Goal: Contribute content: Contribute content

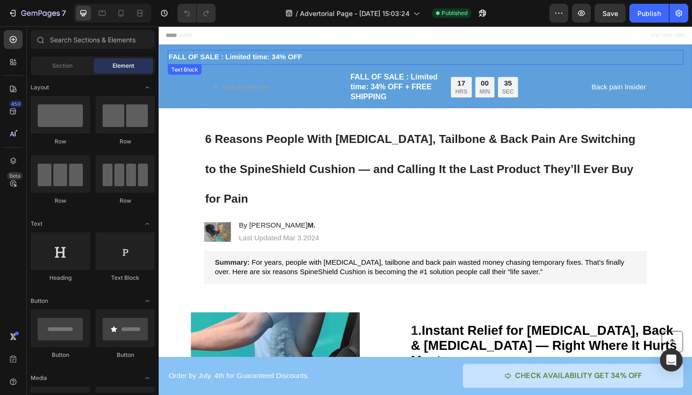
click at [212, 57] on p "FALL OF SALE : Limited time: 34% OFF" at bounding box center [441, 59] width 544 height 14
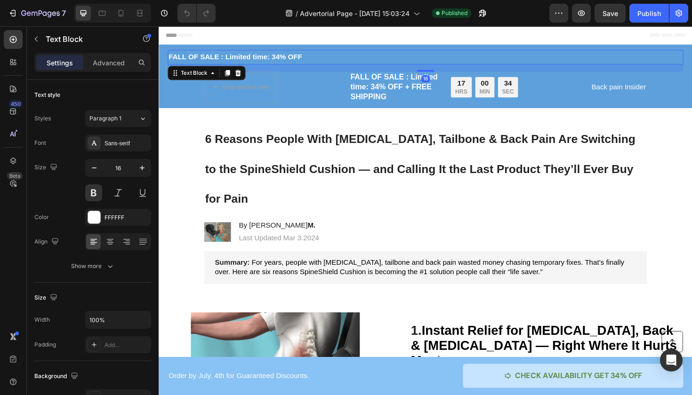
click at [219, 59] on p "FALL OF SALE : Limited time: 34% OFF" at bounding box center [441, 59] width 544 height 14
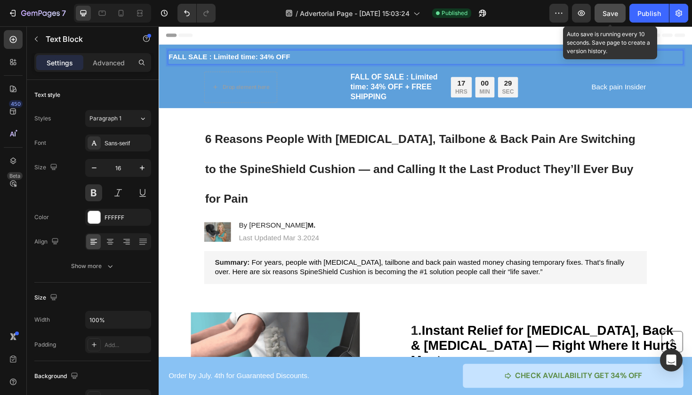
click at [604, 12] on span "Save" at bounding box center [610, 13] width 16 height 8
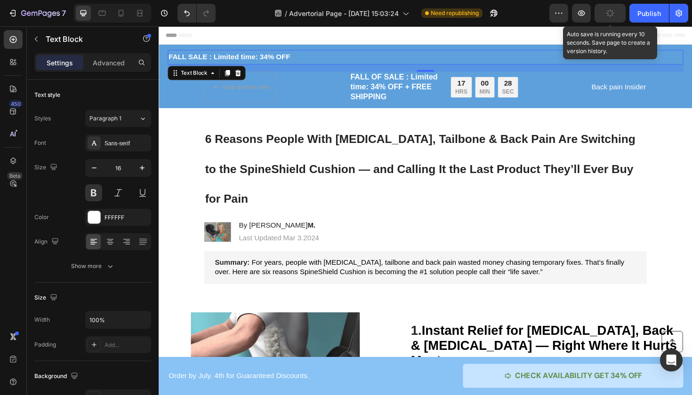
click at [604, 12] on button "button" at bounding box center [609, 13] width 31 height 19
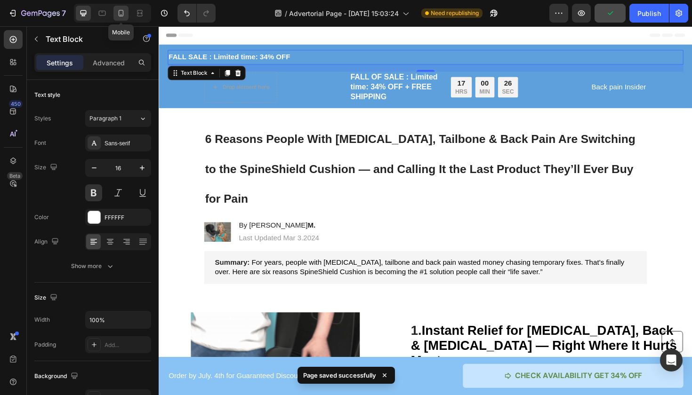
click at [120, 18] on div at bounding box center [120, 13] width 15 height 15
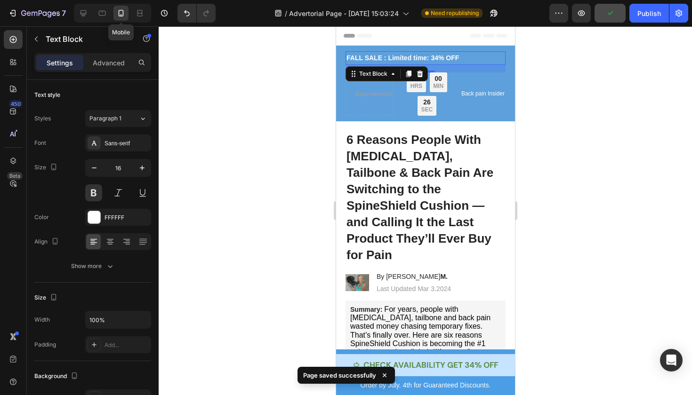
type input "14"
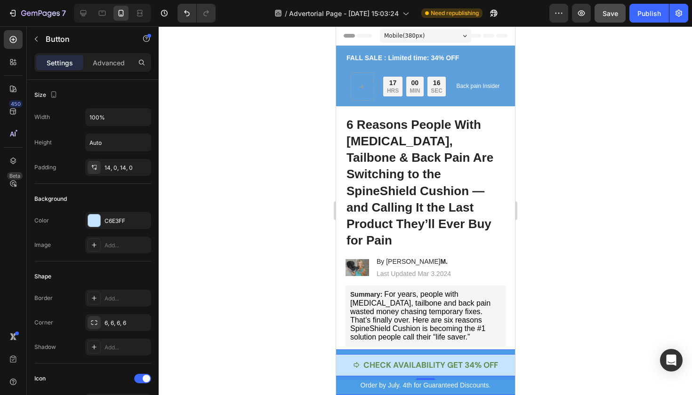
click at [342, 352] on div "Button Order by July. 4th for Guaranteed Discounts. Text Block CHECK AVAILABILI…" at bounding box center [425, 373] width 1789 height 46
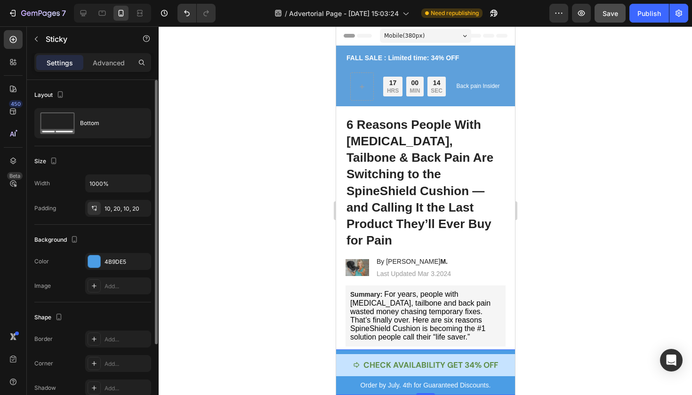
scroll to position [100, 0]
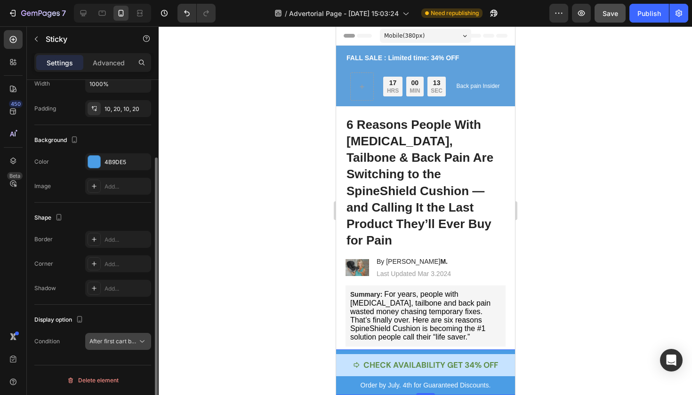
click at [114, 345] on span "After first cart button" at bounding box center [113, 341] width 48 height 8
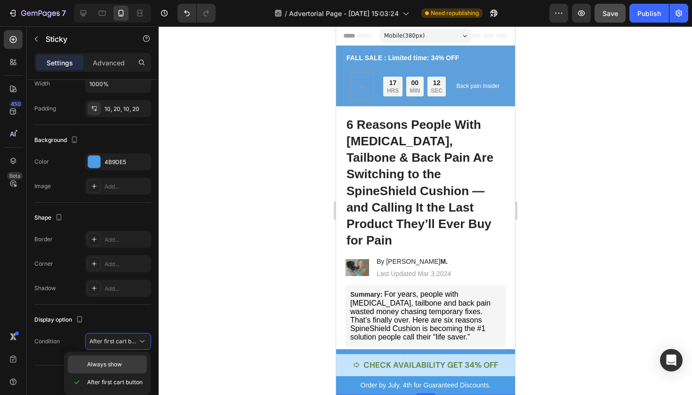
click at [120, 361] on span "Always show" at bounding box center [104, 365] width 35 height 8
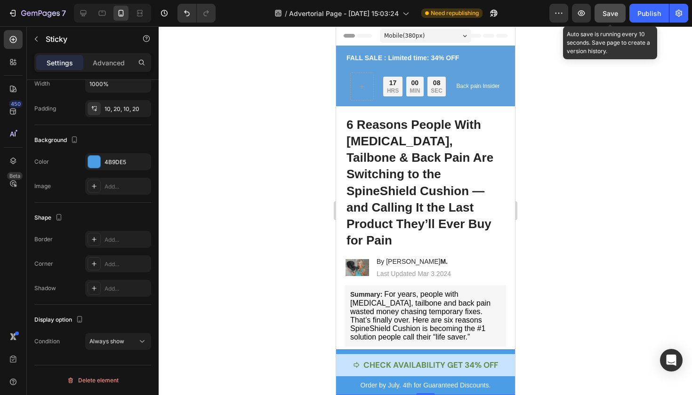
click at [604, 20] on button "Save" at bounding box center [609, 13] width 31 height 19
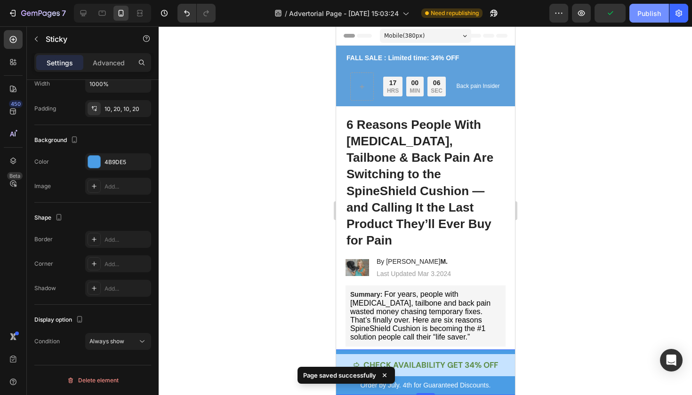
click at [657, 11] on div "Publish" at bounding box center [649, 13] width 24 height 10
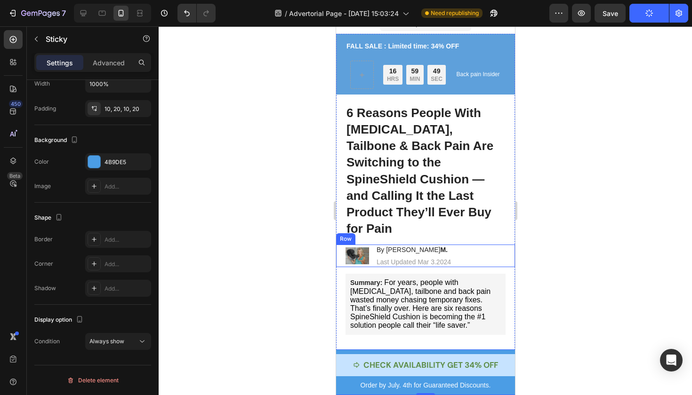
scroll to position [0, 0]
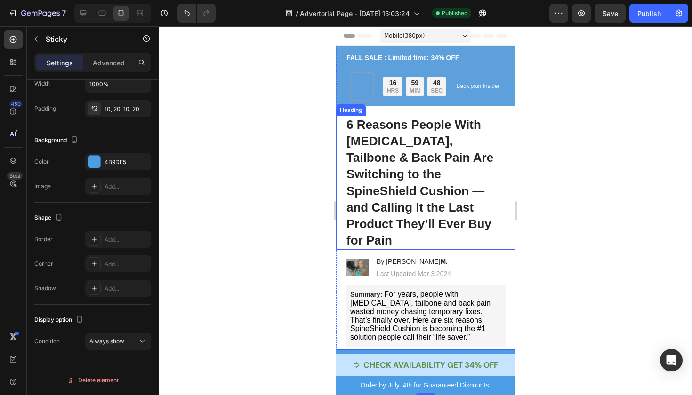
click at [423, 157] on strong "6 Reasons People With [MEDICAL_DATA], Tailbone & Back Pain Are Switching to the…" at bounding box center [419, 183] width 147 height 130
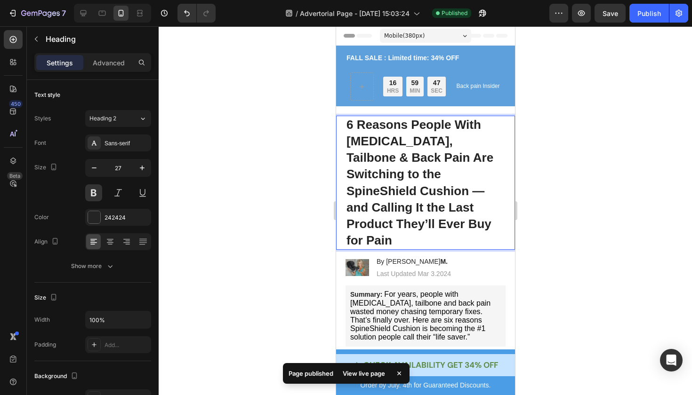
click at [402, 224] on p "6 Reasons People With [MEDICAL_DATA], Tailbone & Back Pain Are Switching to the…" at bounding box center [425, 183] width 158 height 132
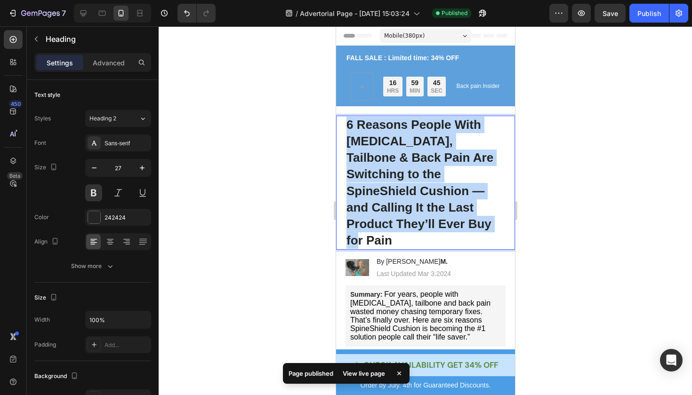
drag, startPoint x: 402, startPoint y: 224, endPoint x: 347, endPoint y: 127, distance: 111.5
click at [347, 127] on p "6 Reasons People With [MEDICAL_DATA], Tailbone & Back Pain Are Switching to the…" at bounding box center [425, 183] width 158 height 132
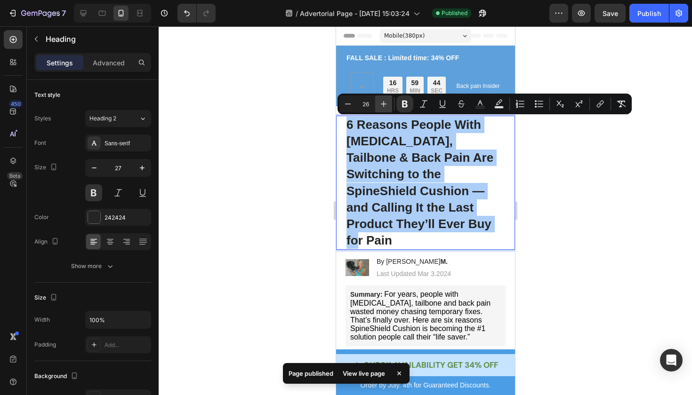
click at [381, 107] on icon "Editor contextual toolbar" at bounding box center [383, 103] width 9 height 9
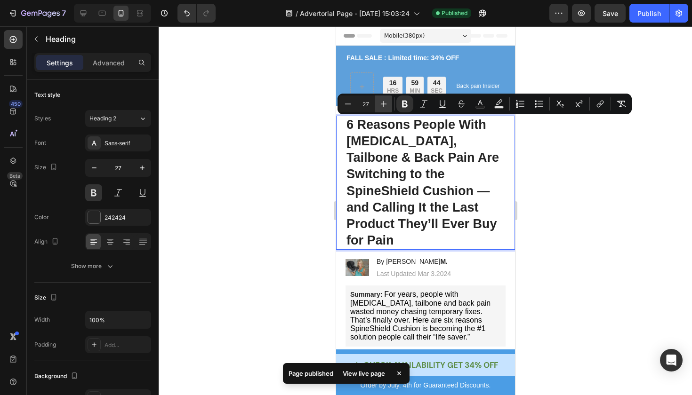
click at [381, 107] on icon "Editor contextual toolbar" at bounding box center [383, 103] width 9 height 9
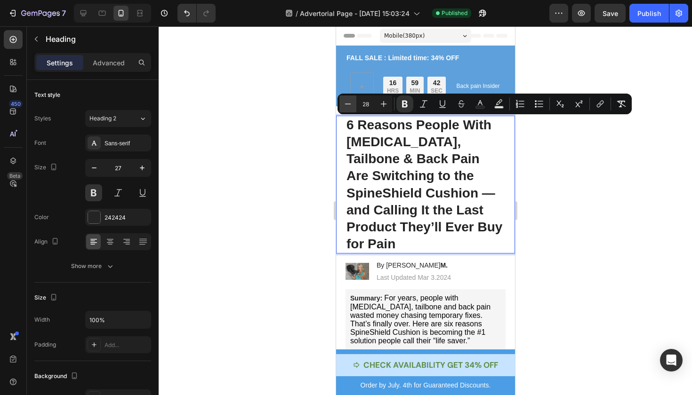
click at [345, 103] on icon "Editor contextual toolbar" at bounding box center [347, 103] width 9 height 9
type input "27"
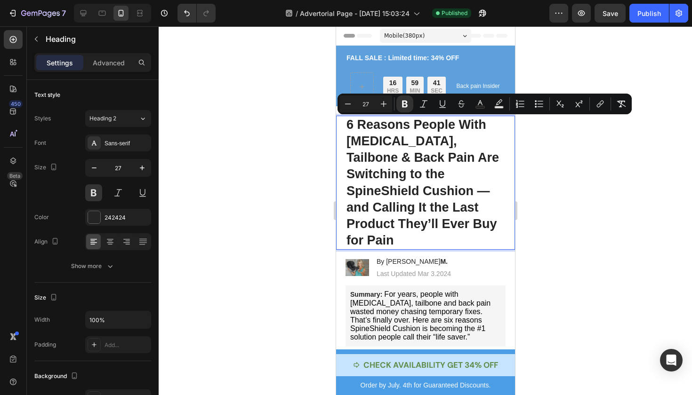
click at [602, 216] on div at bounding box center [425, 210] width 533 height 369
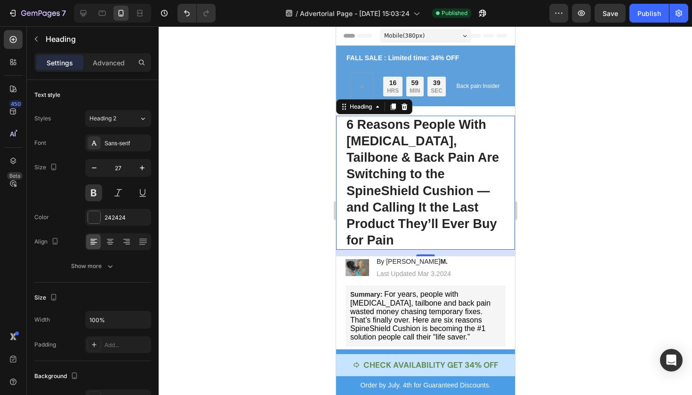
click at [433, 210] on strong "6 Reasons People With [MEDICAL_DATA], Tailbone & Back Pain Are Switching to the…" at bounding box center [422, 183] width 152 height 130
click at [410, 219] on p "6 Reasons People With [MEDICAL_DATA], Tailbone & Back Pain Are Switching to the…" at bounding box center [425, 183] width 158 height 132
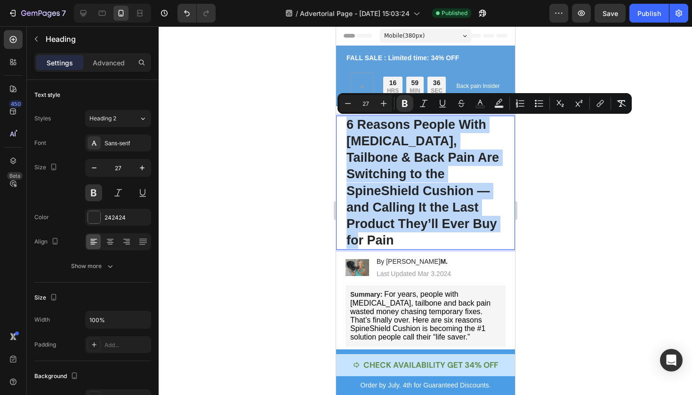
drag, startPoint x: 406, startPoint y: 220, endPoint x: 341, endPoint y: 127, distance: 113.9
click at [341, 127] on div "6 Reasons People With [MEDICAL_DATA], Tailbone & Back Pain Are Switching to the…" at bounding box center [425, 183] width 179 height 134
click at [435, 270] on p "Last Updated Mar 3.2024" at bounding box center [413, 274] width 74 height 8
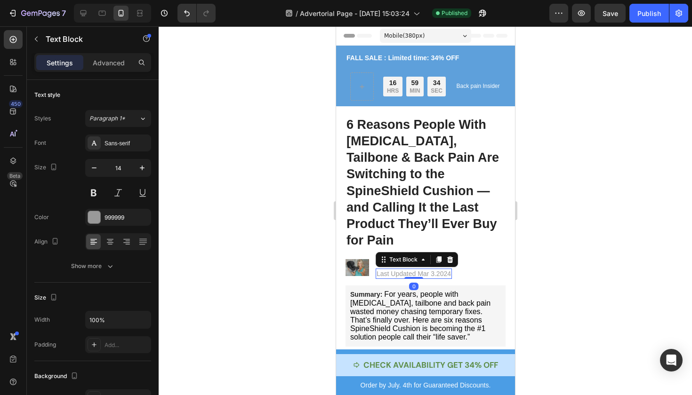
click at [435, 270] on p "Last Updated Mar 3.2024" at bounding box center [413, 274] width 74 height 8
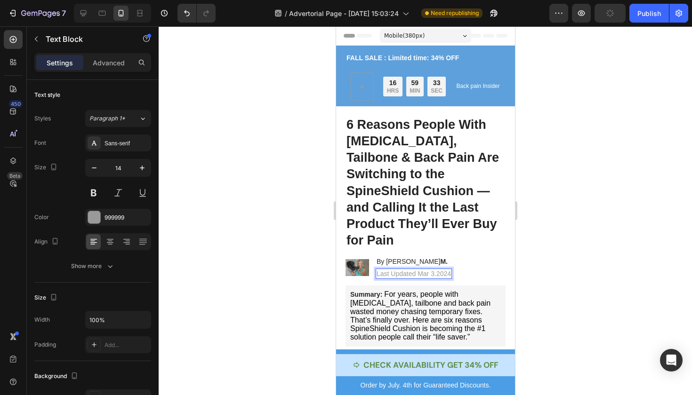
click at [448, 270] on p "Last Updated Mar 3.2024" at bounding box center [413, 274] width 74 height 8
click at [429, 270] on p "Last Updated Mar 3.2025" at bounding box center [413, 274] width 74 height 8
drag, startPoint x: 94, startPoint y: 229, endPoint x: 602, endPoint y: 206, distance: 509.3
click at [602, 206] on div at bounding box center [425, 210] width 533 height 369
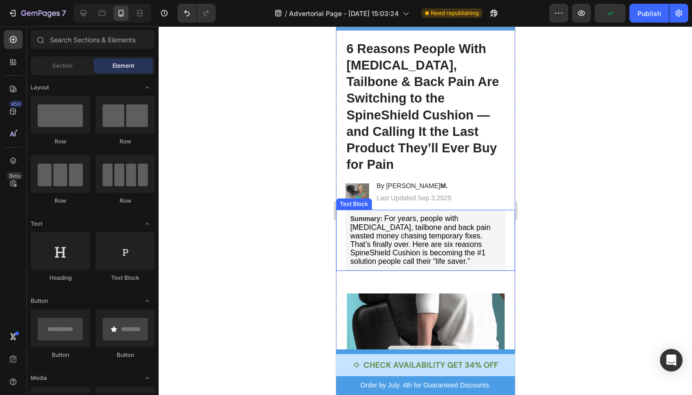
scroll to position [224, 0]
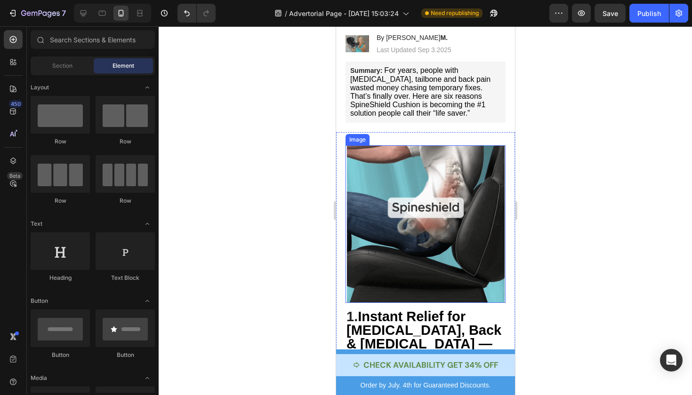
click at [360, 265] on img at bounding box center [425, 224] width 158 height 158
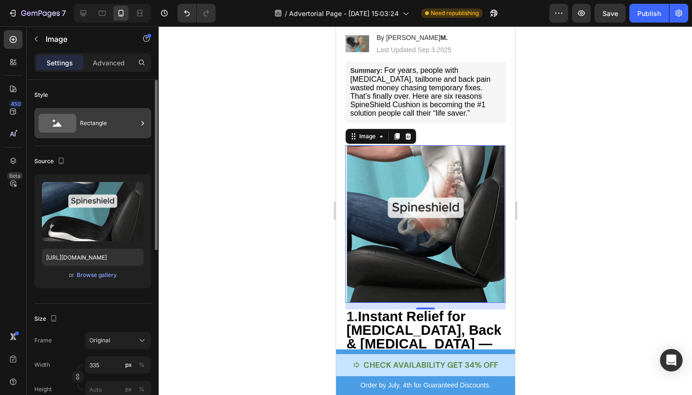
click at [103, 136] on div "Rectangle" at bounding box center [92, 123] width 117 height 30
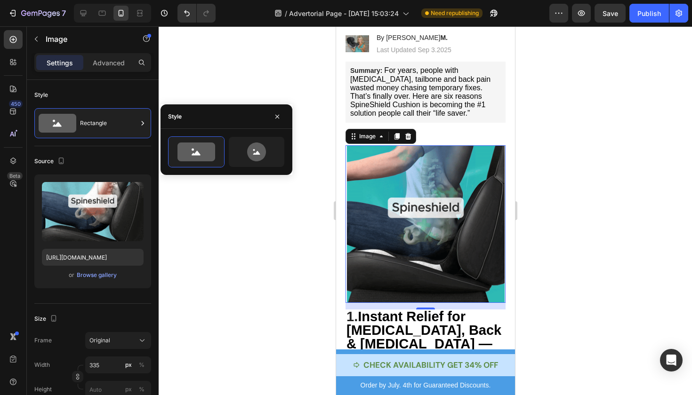
click at [242, 243] on div at bounding box center [425, 210] width 533 height 369
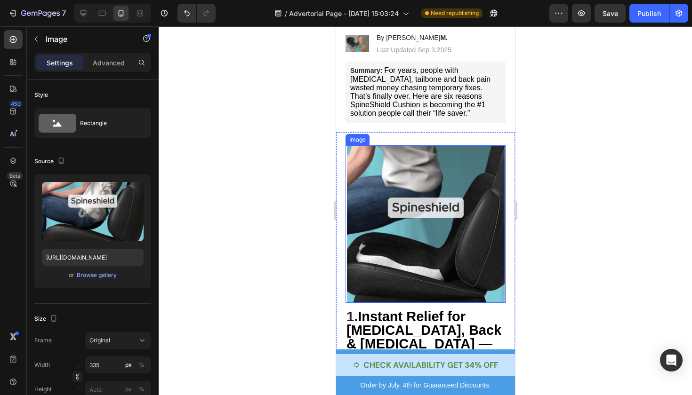
click at [377, 178] on img at bounding box center [425, 224] width 158 height 158
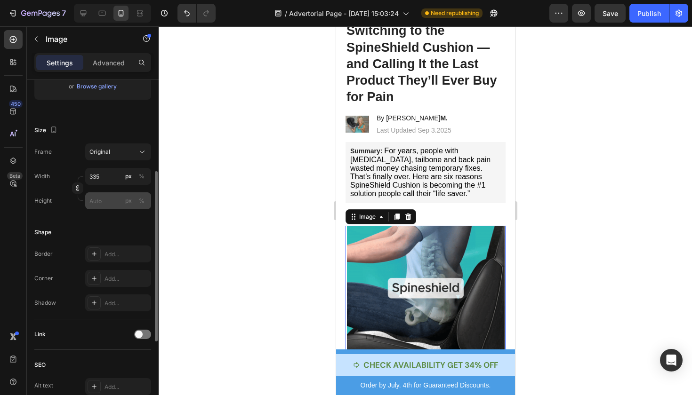
scroll to position [187, 0]
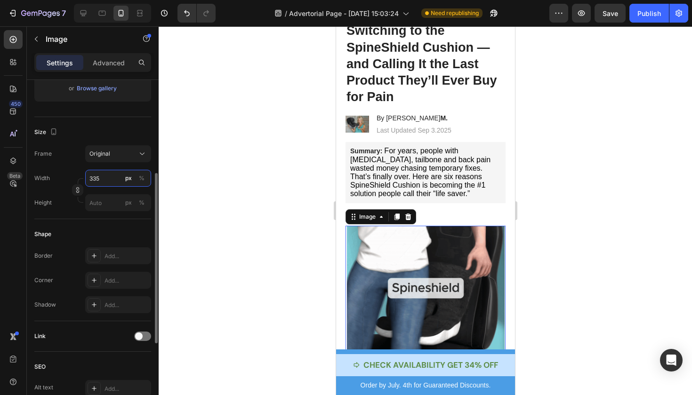
click at [117, 178] on input "335" at bounding box center [118, 178] width 66 height 17
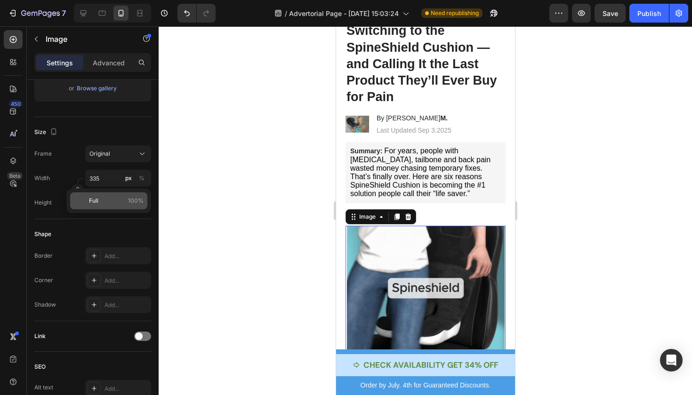
click at [113, 206] on div "Full 100%" at bounding box center [108, 200] width 77 height 17
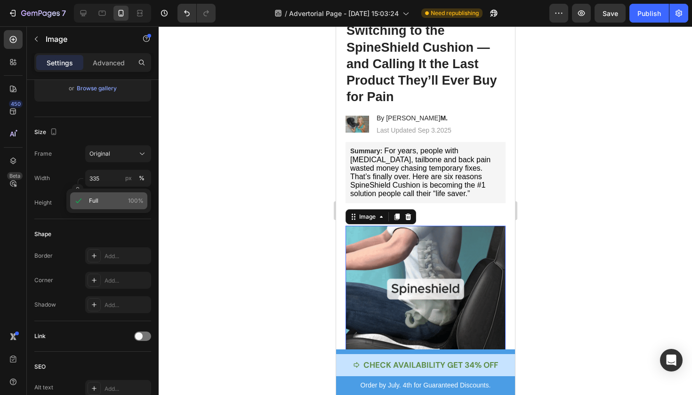
type input "100"
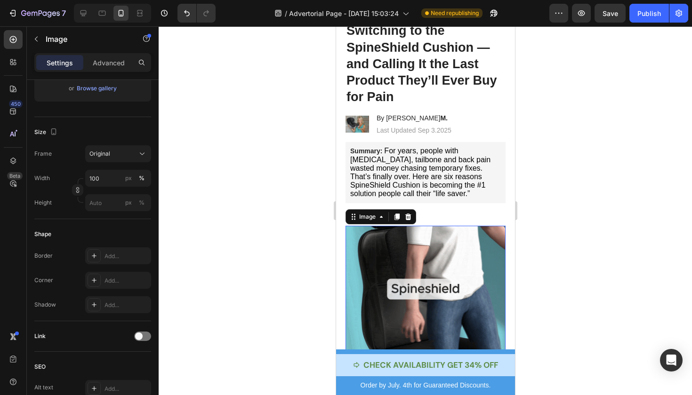
click at [198, 198] on div at bounding box center [425, 210] width 533 height 369
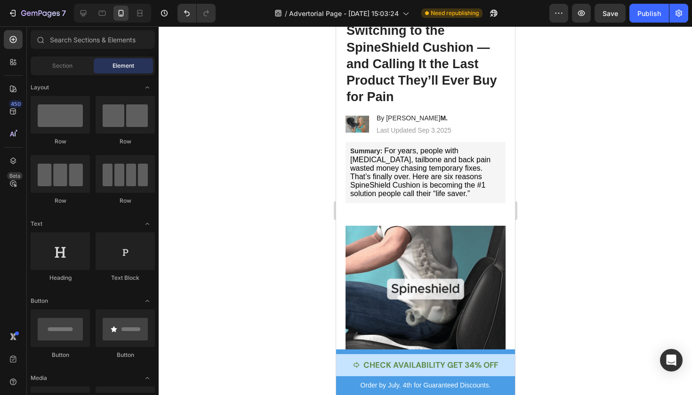
click at [606, 190] on div at bounding box center [425, 210] width 533 height 369
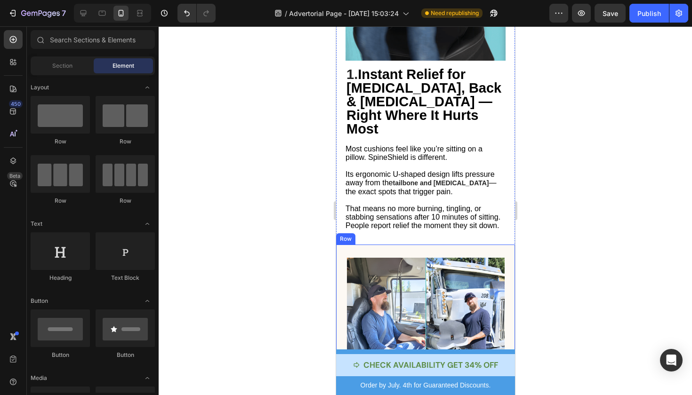
scroll to position [507, 0]
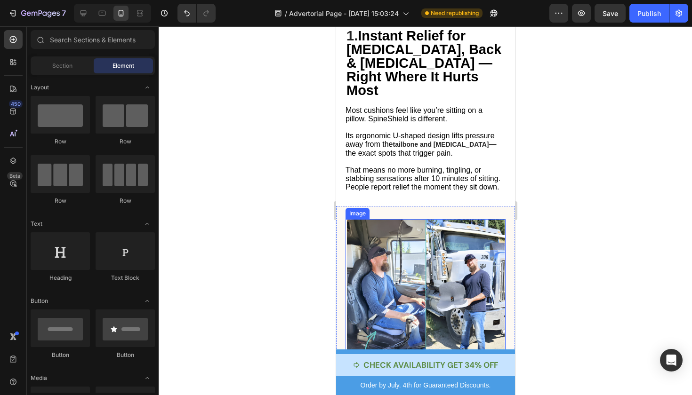
click at [366, 255] on img at bounding box center [425, 298] width 158 height 158
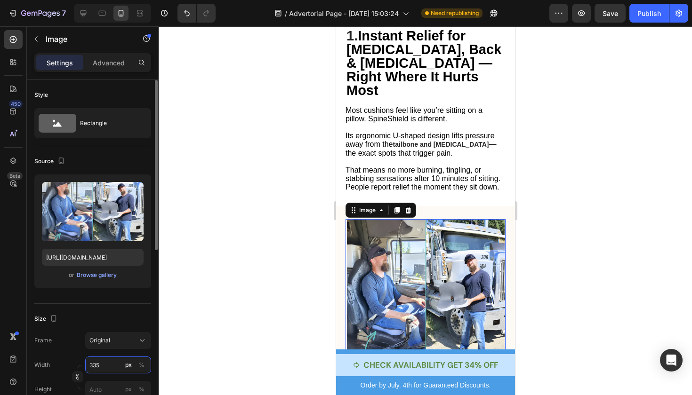
click at [103, 367] on input "335" at bounding box center [118, 365] width 66 height 17
click at [107, 341] on p "Full 100%" at bounding box center [116, 341] width 55 height 8
type input "100"
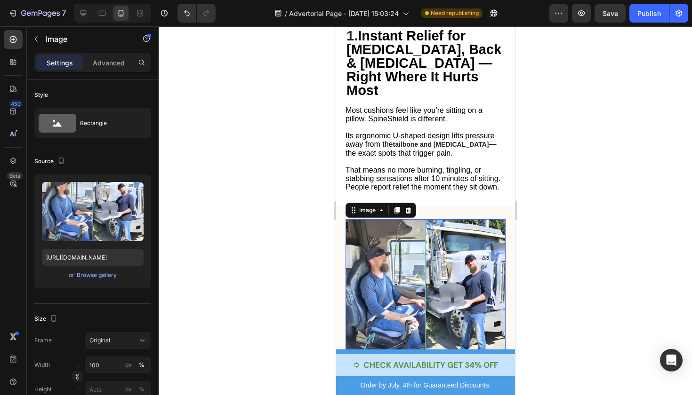
click at [615, 187] on div at bounding box center [425, 210] width 533 height 369
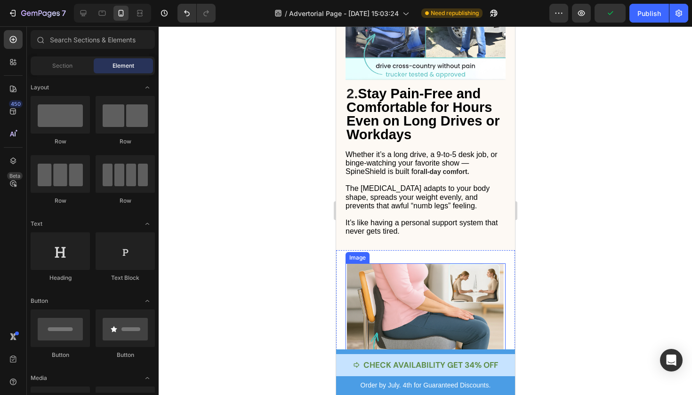
scroll to position [809, 0]
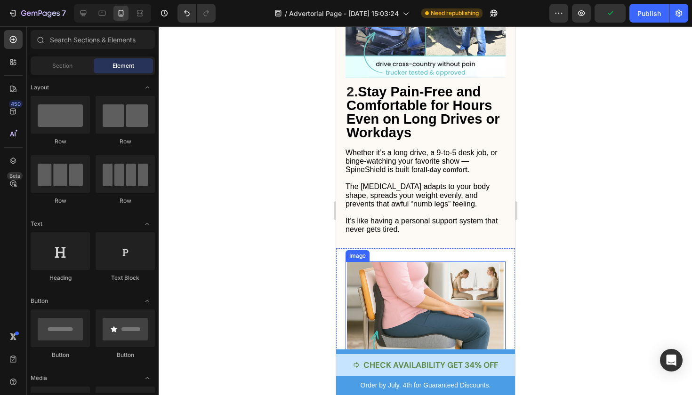
click at [432, 262] on img at bounding box center [425, 341] width 158 height 158
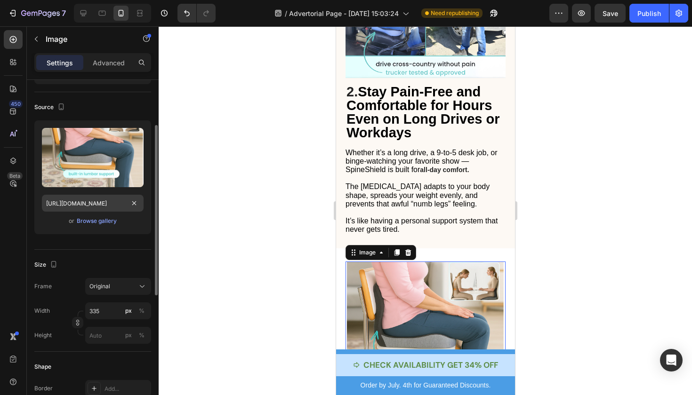
scroll to position [115, 0]
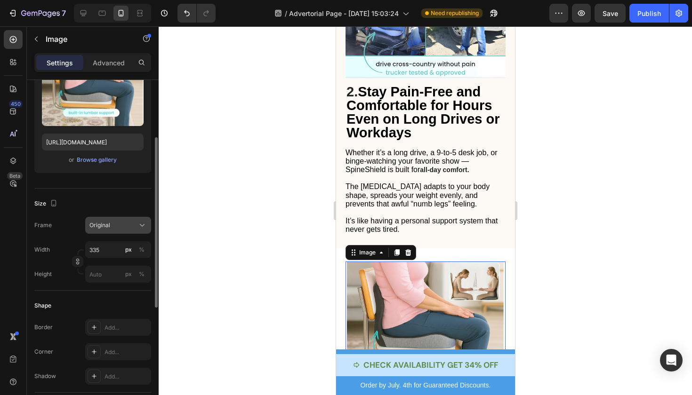
click at [107, 224] on span "Original" at bounding box center [99, 225] width 21 height 8
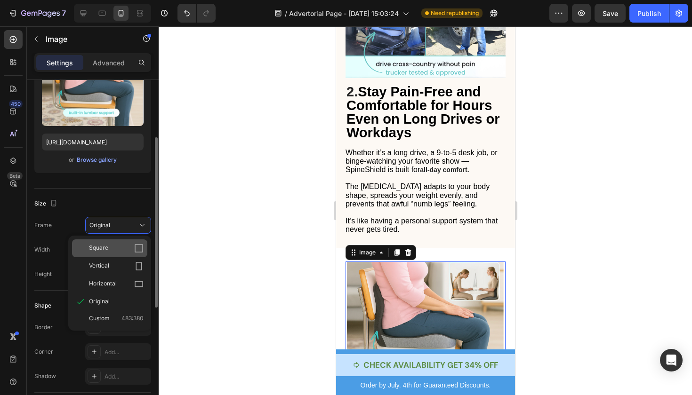
click at [118, 246] on div "Square" at bounding box center [116, 248] width 55 height 9
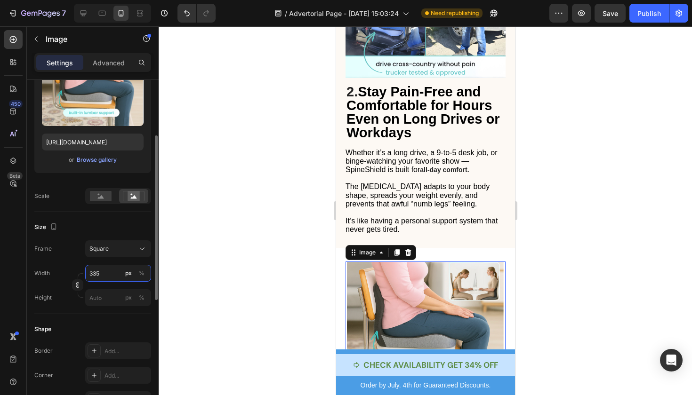
click at [117, 272] on input "335" at bounding box center [118, 273] width 66 height 17
click at [112, 302] on div "Full 100%" at bounding box center [108, 296] width 77 height 17
type input "100"
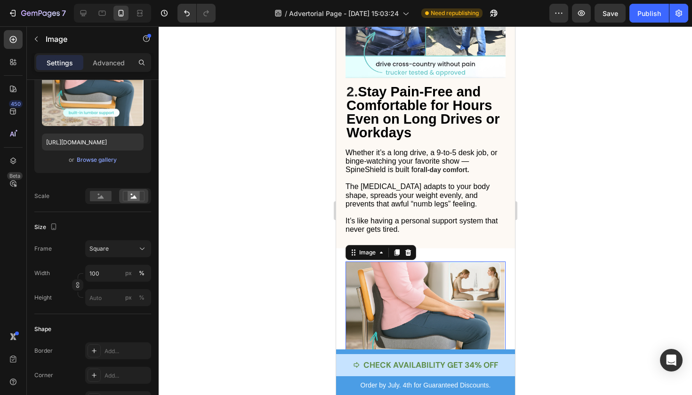
click at [624, 194] on div at bounding box center [425, 210] width 533 height 369
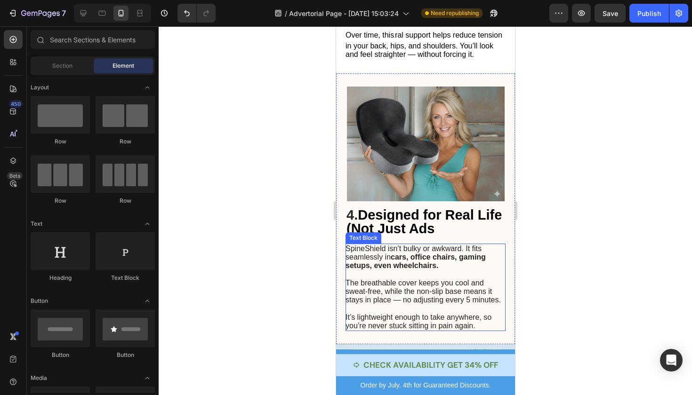
scroll to position [1290, 0]
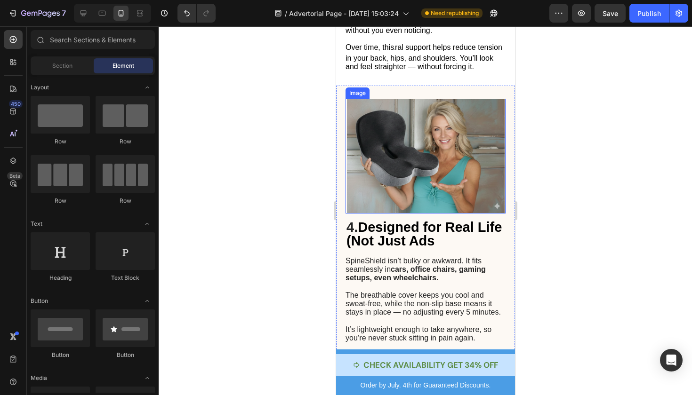
click at [439, 99] on img at bounding box center [425, 156] width 158 height 115
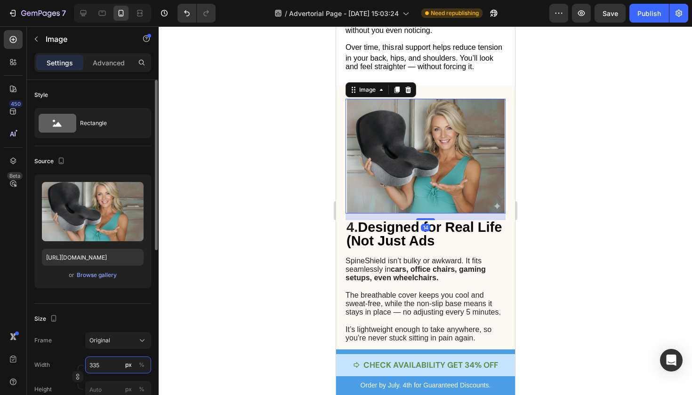
click at [107, 362] on input "335" at bounding box center [118, 365] width 66 height 17
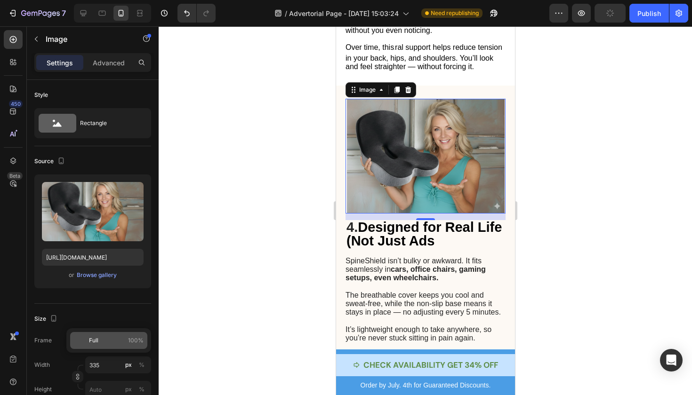
click at [109, 339] on p "Full 100%" at bounding box center [116, 341] width 55 height 8
type input "100"
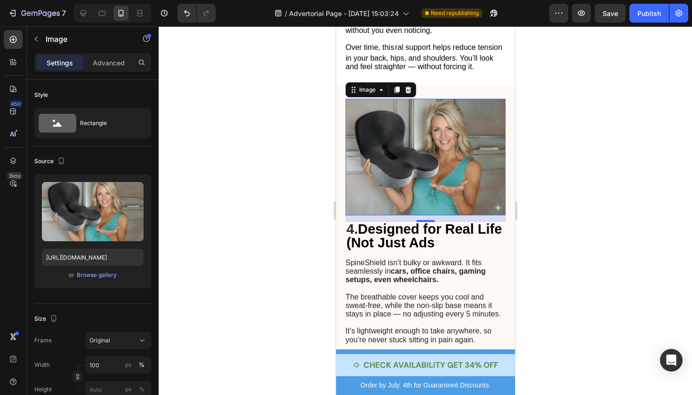
click at [578, 206] on div at bounding box center [425, 210] width 533 height 369
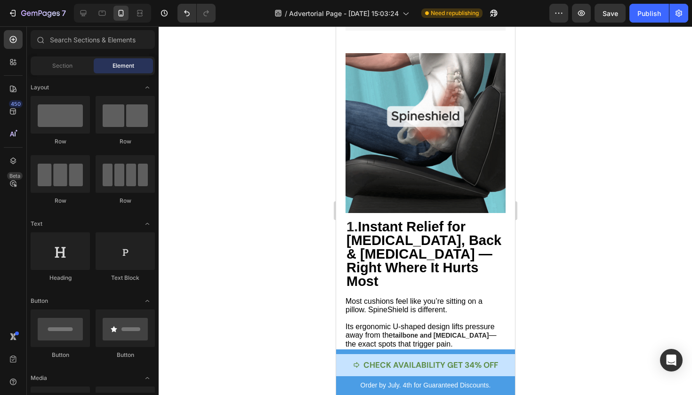
scroll to position [321, 0]
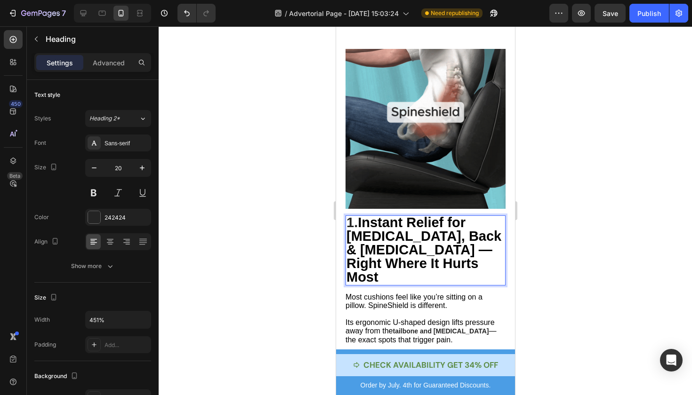
click at [477, 241] on p "1. Instant Relief for [MEDICAL_DATA], Back & [MEDICAL_DATA] — Right Where It Hu…" at bounding box center [425, 251] width 158 height 68
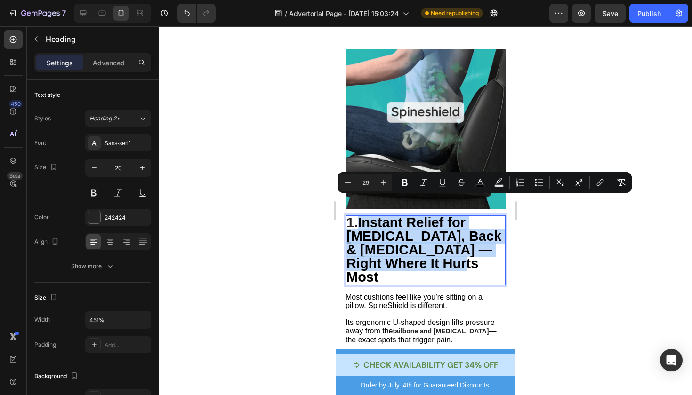
drag, startPoint x: 477, startPoint y: 241, endPoint x: 359, endPoint y: 208, distance: 123.1
click at [359, 217] on p "1. Instant Relief for [MEDICAL_DATA], Back & [MEDICAL_DATA] — Right Where It Hu…" at bounding box center [425, 251] width 158 height 68
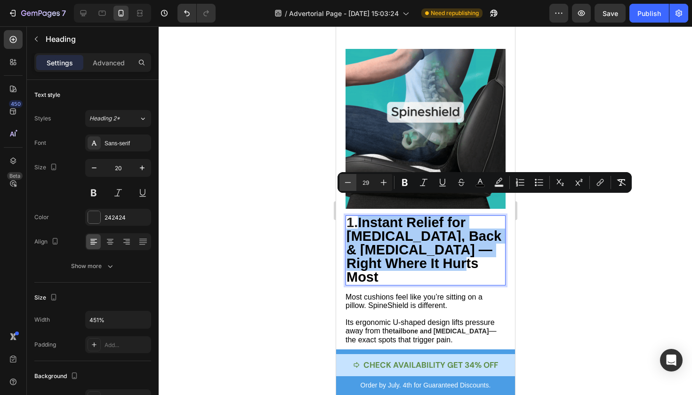
click at [346, 186] on icon "Editor contextual toolbar" at bounding box center [347, 182] width 9 height 9
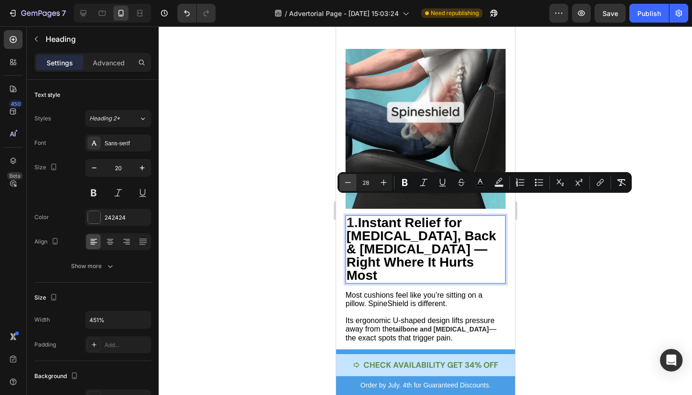
click at [346, 186] on icon "Editor contextual toolbar" at bounding box center [347, 182] width 9 height 9
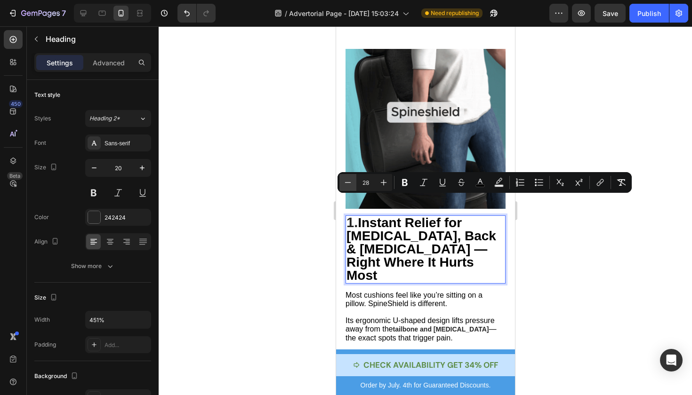
type input "27"
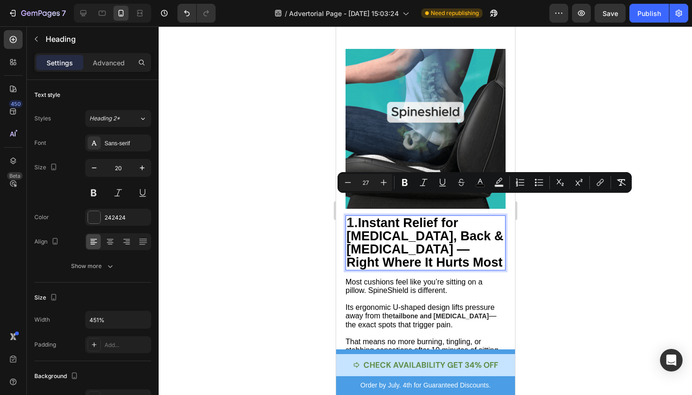
click at [258, 247] on div at bounding box center [425, 210] width 533 height 369
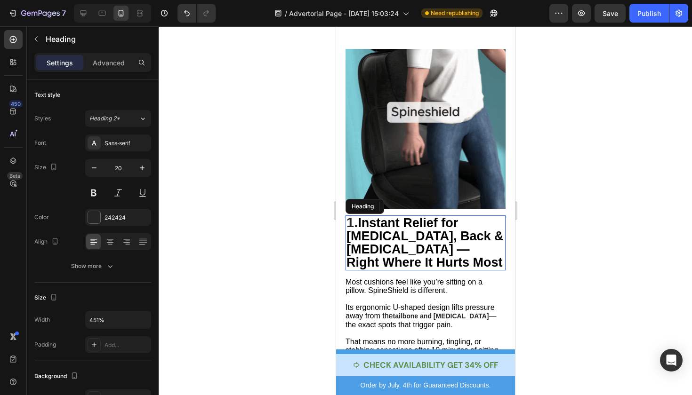
click at [403, 225] on span "Instant Relief for [MEDICAL_DATA], Back & [MEDICAL_DATA] — Right Where It Hurts…" at bounding box center [424, 243] width 157 height 54
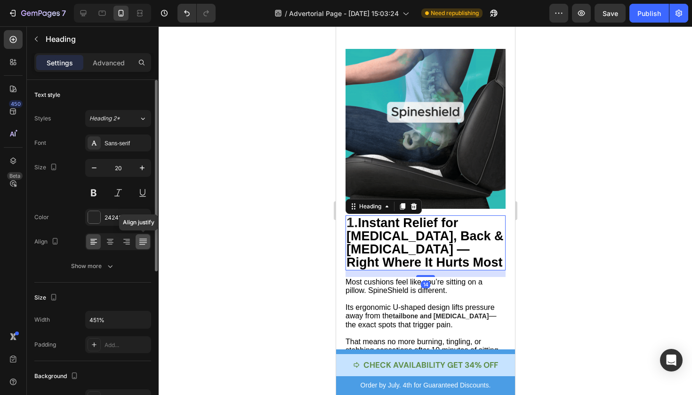
click at [139, 243] on icon at bounding box center [142, 241] width 9 height 9
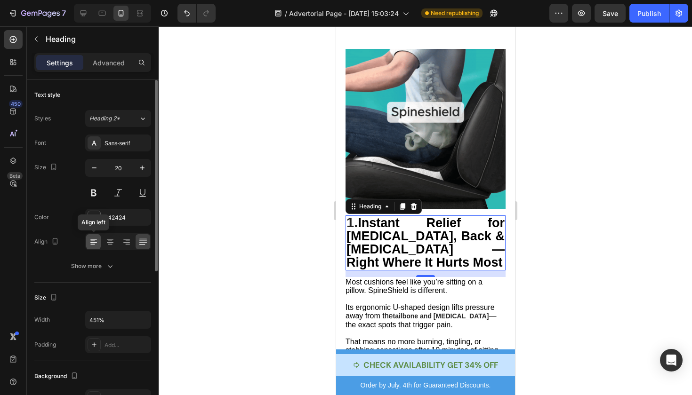
click at [96, 242] on icon at bounding box center [93, 241] width 9 height 9
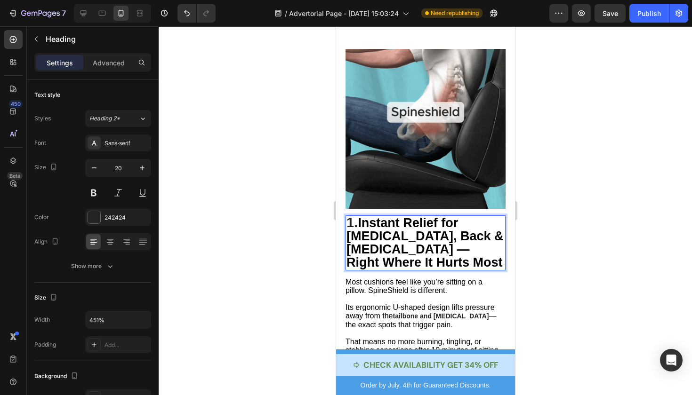
click at [415, 243] on p "1. Instant Relief for [MEDICAL_DATA], Back & [MEDICAL_DATA] — Right Where It Hu…" at bounding box center [425, 243] width 158 height 53
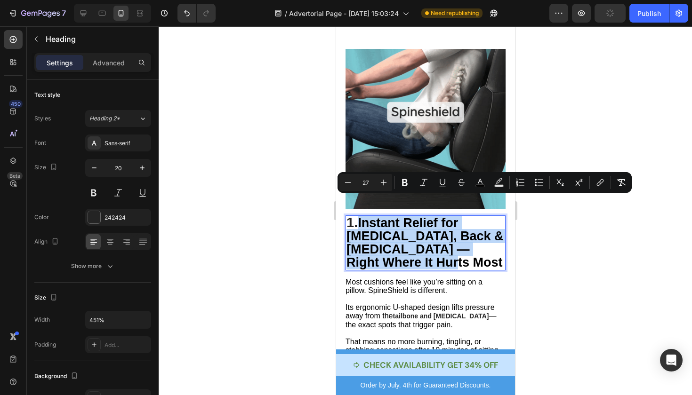
type input "29"
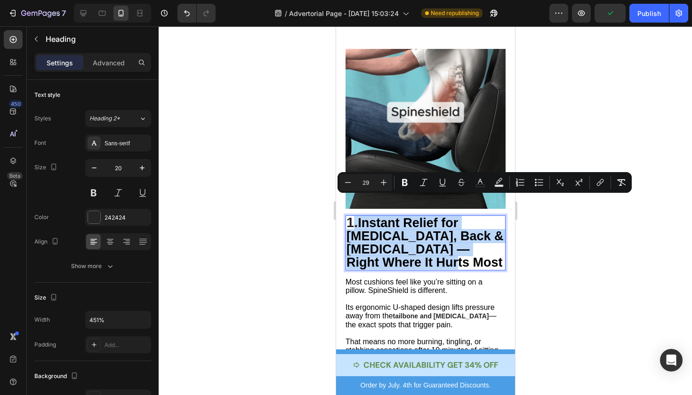
drag, startPoint x: 415, startPoint y: 243, endPoint x: 354, endPoint y: 205, distance: 71.3
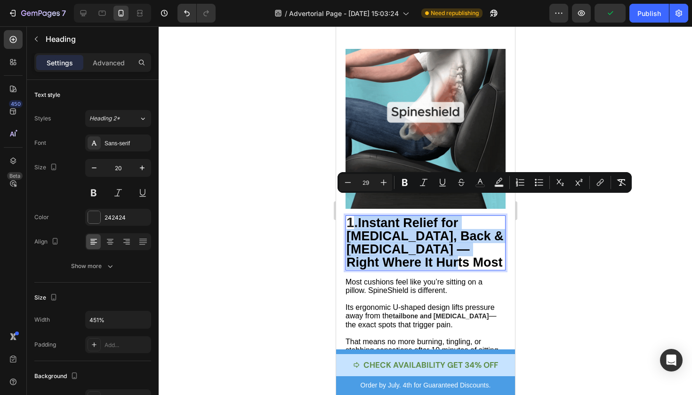
click at [354, 217] on p "1. Instant Relief for [MEDICAL_DATA], Back & [MEDICAL_DATA] — Right Where It Hu…" at bounding box center [425, 243] width 158 height 53
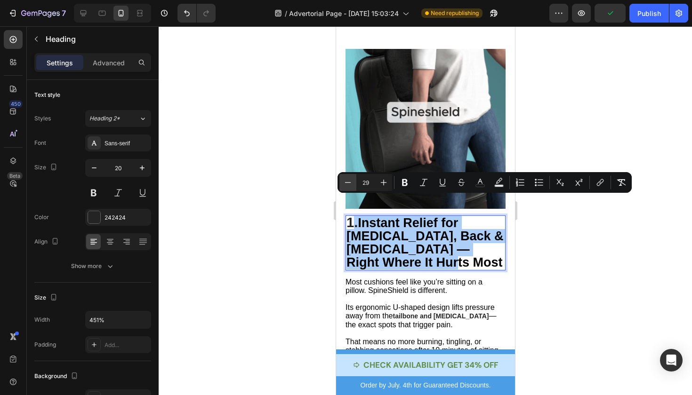
click at [350, 182] on icon "Editor contextual toolbar" at bounding box center [347, 182] width 9 height 9
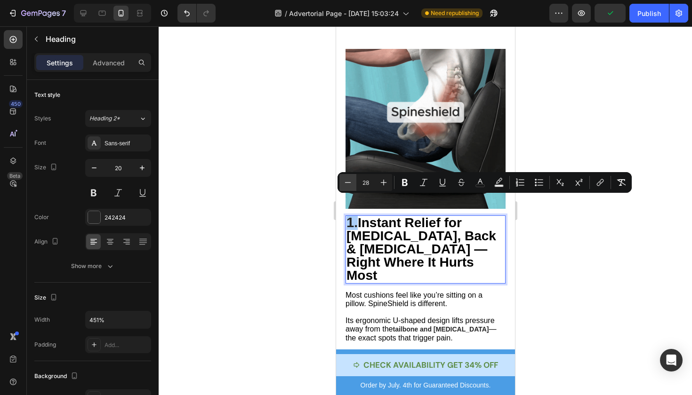
click at [350, 182] on icon "Editor contextual toolbar" at bounding box center [347, 182] width 9 height 9
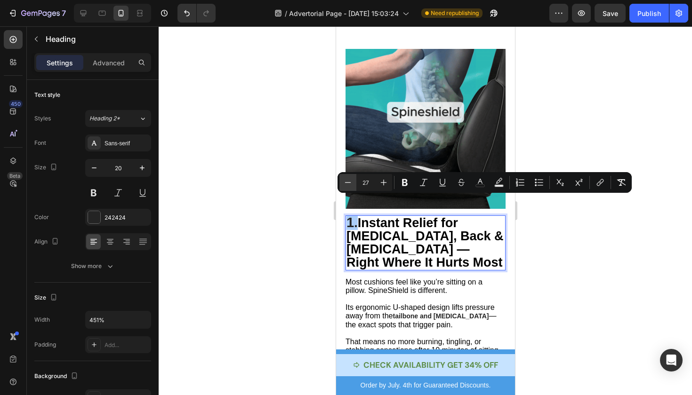
click at [350, 182] on icon "Editor contextual toolbar" at bounding box center [347, 182] width 9 height 9
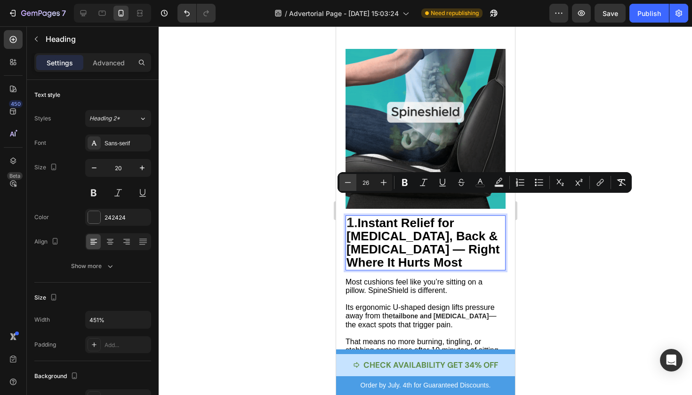
click at [350, 182] on icon "Editor contextual toolbar" at bounding box center [347, 182] width 9 height 9
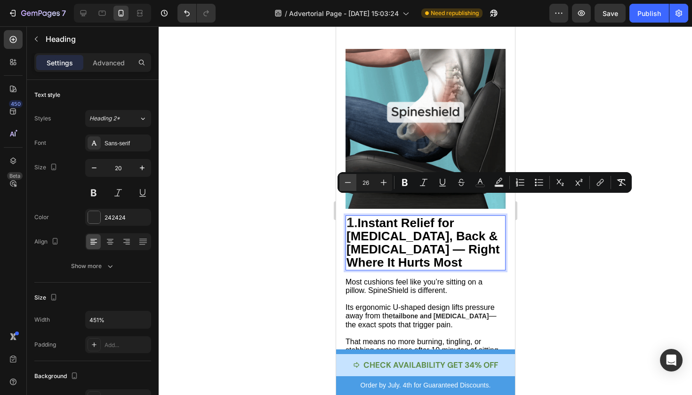
type input "25"
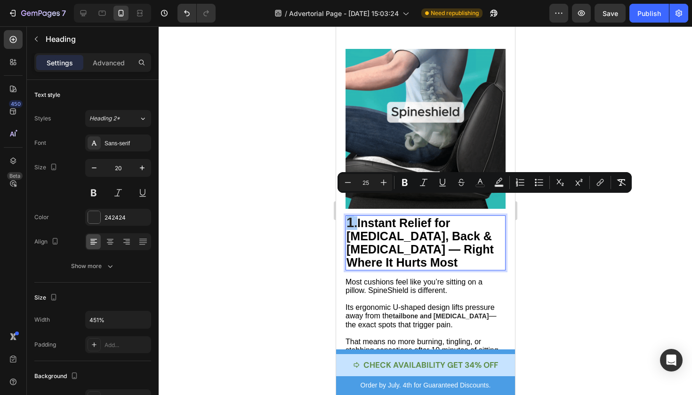
click at [665, 267] on div at bounding box center [425, 210] width 533 height 369
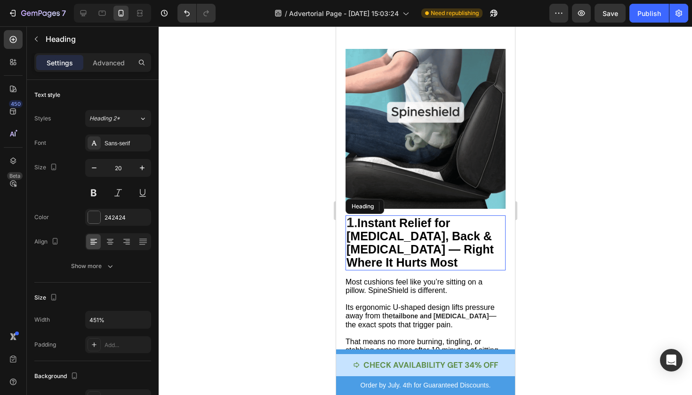
click at [469, 223] on span "Instant Relief for [MEDICAL_DATA], Back & [MEDICAL_DATA] — Right Where It Hurts…" at bounding box center [419, 243] width 147 height 53
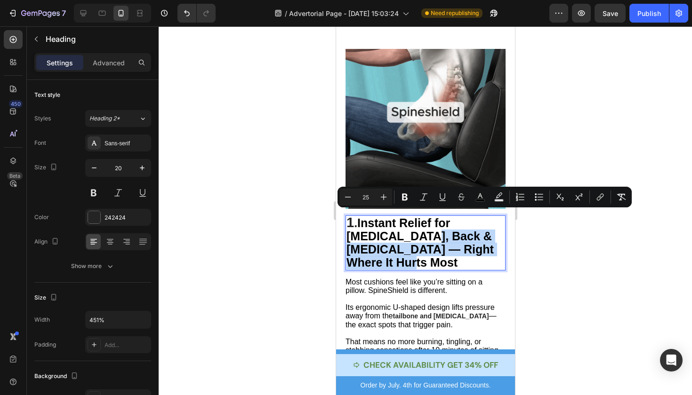
drag, startPoint x: 492, startPoint y: 230, endPoint x: 364, endPoint y: 218, distance: 128.0
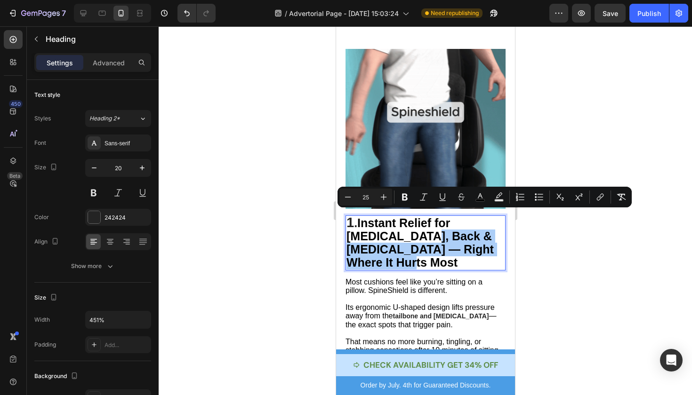
click at [605, 261] on div at bounding box center [425, 210] width 533 height 369
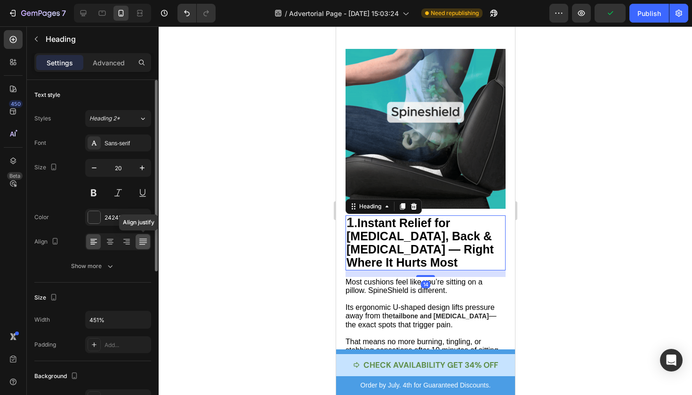
click at [138, 242] on icon at bounding box center [142, 241] width 9 height 9
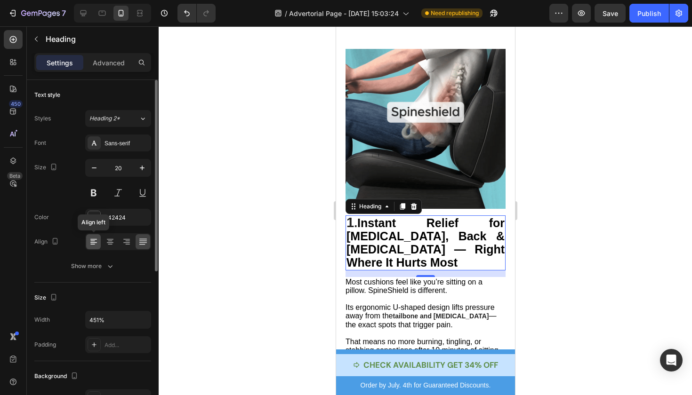
click at [88, 241] on div at bounding box center [93, 241] width 15 height 15
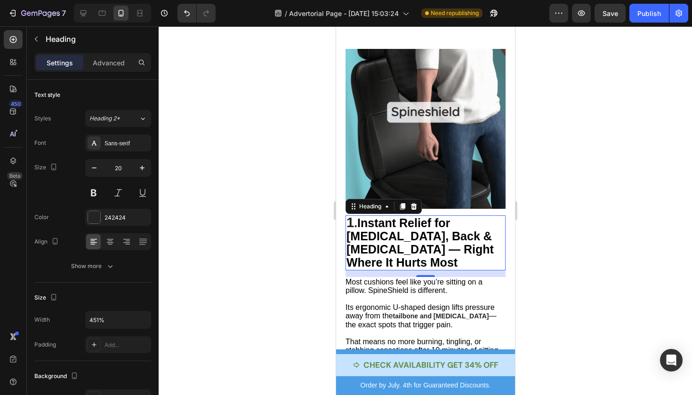
click at [557, 233] on div at bounding box center [425, 210] width 533 height 369
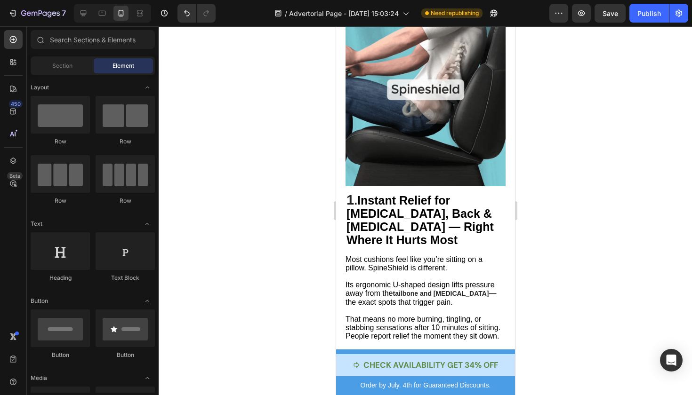
scroll to position [328, 0]
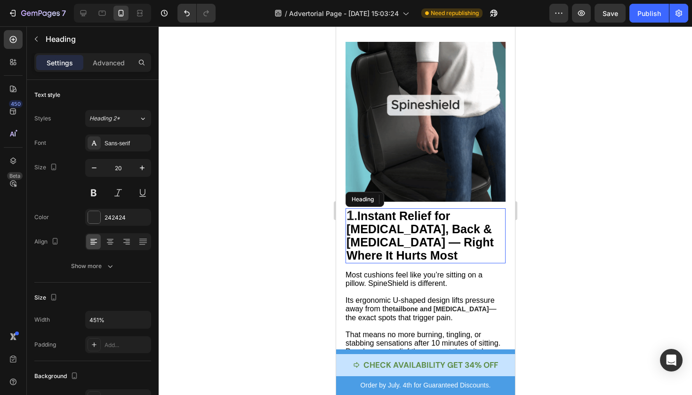
click at [353, 208] on span "1" at bounding box center [350, 215] width 8 height 15
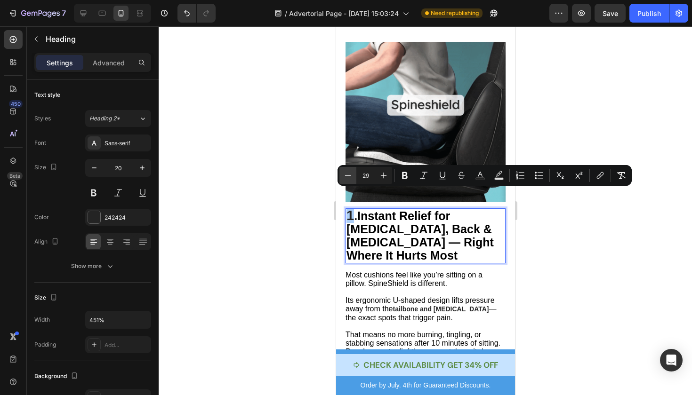
click at [351, 173] on icon "Editor contextual toolbar" at bounding box center [347, 175] width 9 height 9
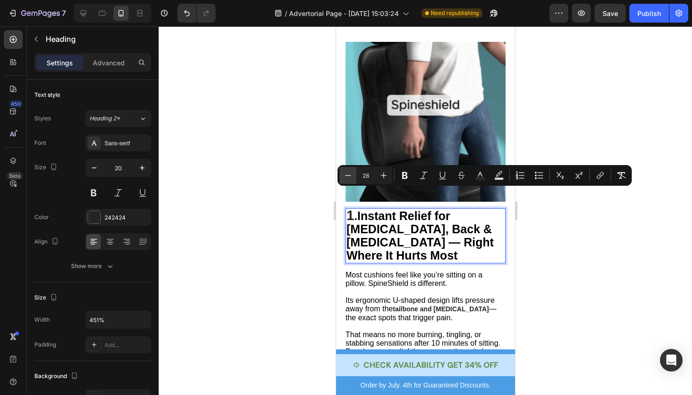
click at [351, 173] on icon "Editor contextual toolbar" at bounding box center [347, 175] width 9 height 9
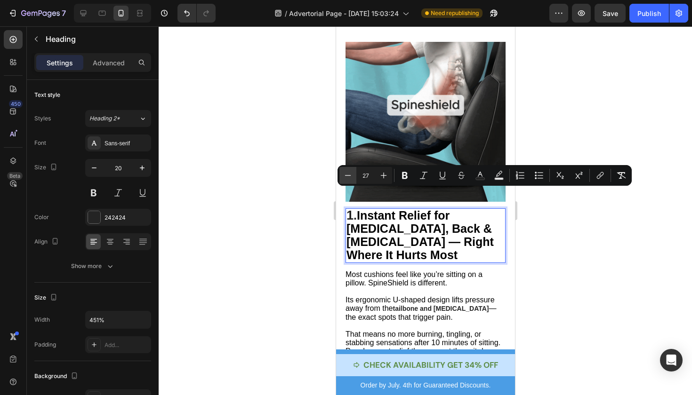
click at [351, 173] on icon "Editor contextual toolbar" at bounding box center [347, 175] width 9 height 9
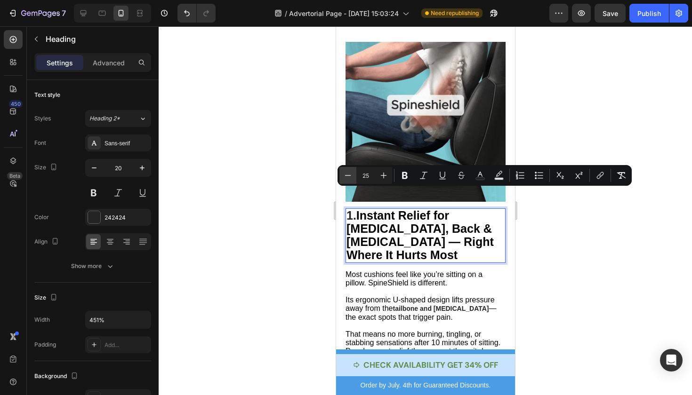
click at [351, 173] on icon "Editor contextual toolbar" at bounding box center [347, 175] width 9 height 9
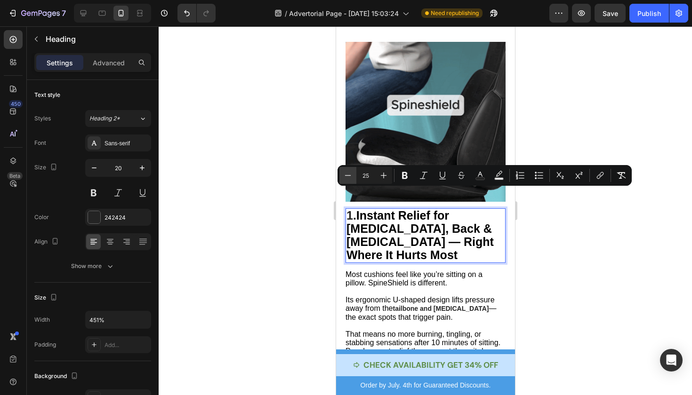
type input "24"
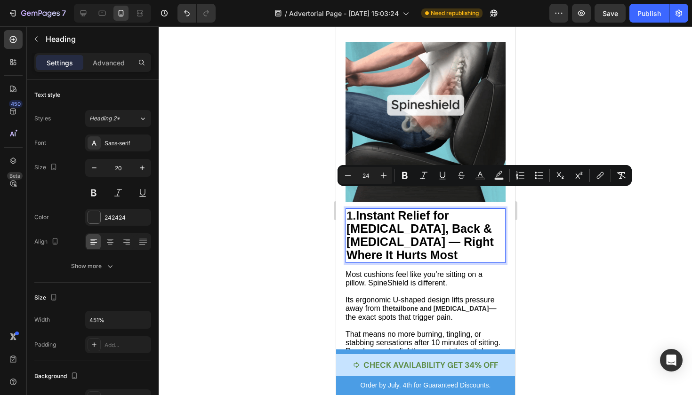
click at [553, 246] on div at bounding box center [425, 210] width 533 height 369
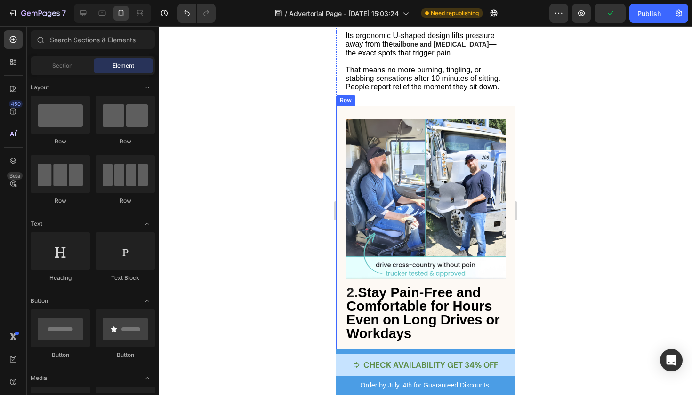
scroll to position [613, 0]
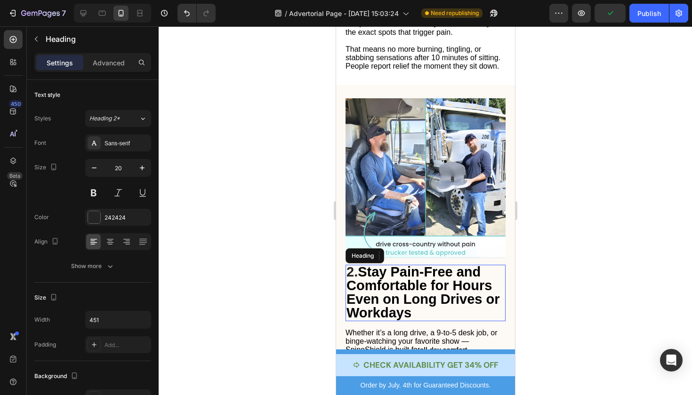
click at [435, 269] on span "Stay Pain-Free and Comfortable for Hours Even on Long Drives or Workdays" at bounding box center [422, 293] width 153 height 56
click at [415, 278] on p "2. Stay Pain-Free and Comfortable for Hours Even on Long Drives or Workdays" at bounding box center [425, 293] width 158 height 55
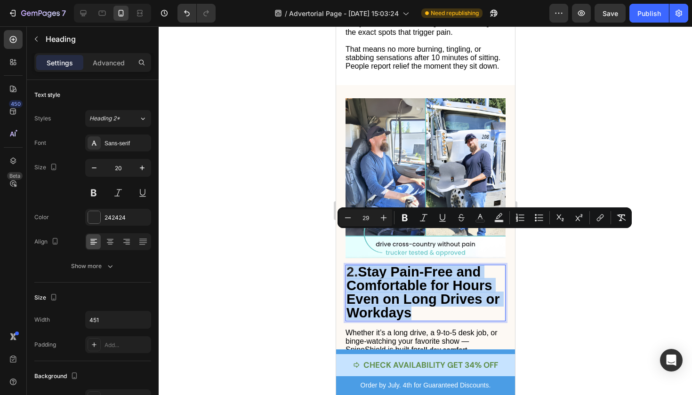
drag, startPoint x: 415, startPoint y: 278, endPoint x: 328, endPoint y: 238, distance: 95.6
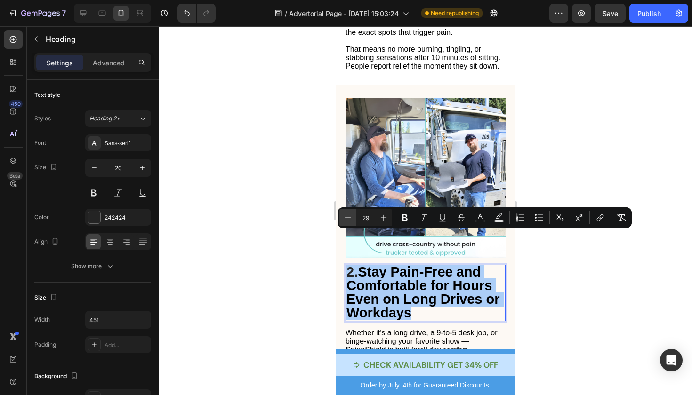
click at [345, 220] on icon "Editor contextual toolbar" at bounding box center [347, 217] width 9 height 9
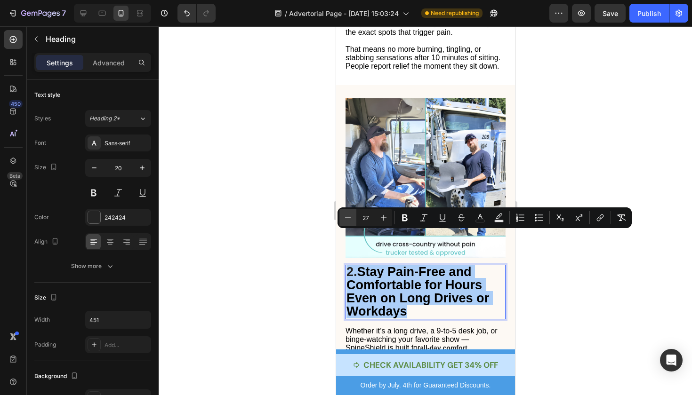
click at [345, 220] on icon "Editor contextual toolbar" at bounding box center [347, 217] width 9 height 9
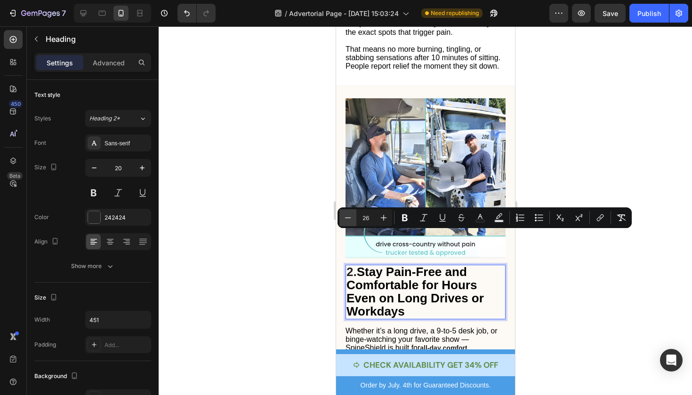
click at [345, 220] on icon "Editor contextual toolbar" at bounding box center [347, 217] width 9 height 9
type input "25"
click at [539, 289] on div at bounding box center [425, 210] width 533 height 369
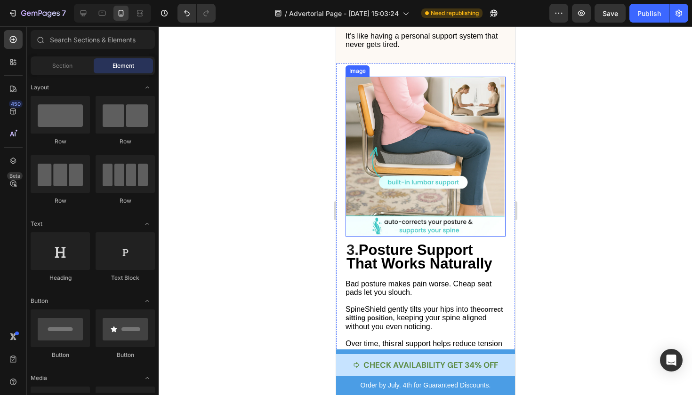
scroll to position [993, 0]
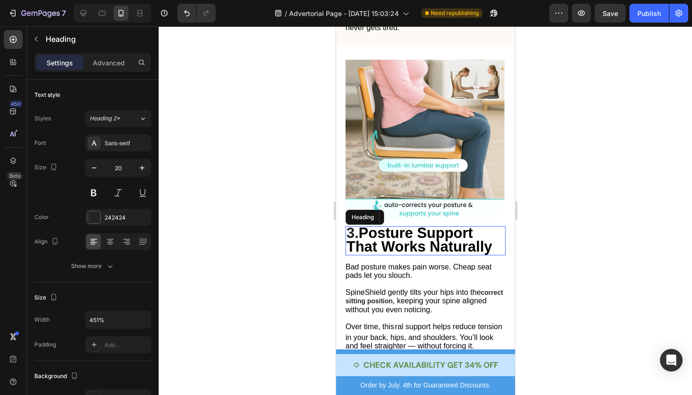
click at [439, 225] on span "Posture Support That Works Naturally" at bounding box center [419, 240] width 146 height 30
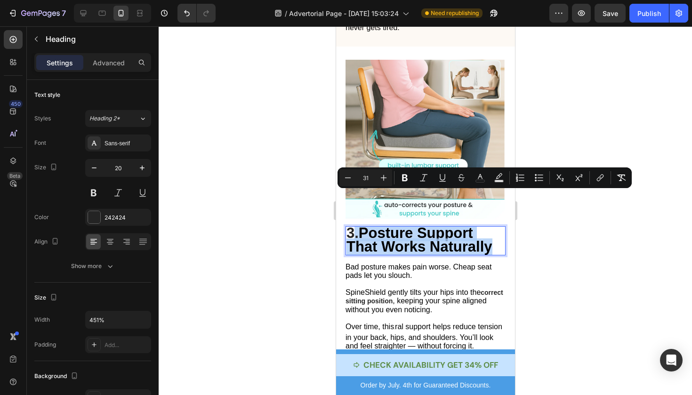
drag, startPoint x: 491, startPoint y: 214, endPoint x: 350, endPoint y: 204, distance: 141.1
click at [350, 227] on p "3. Posture Support That Works Naturally" at bounding box center [425, 240] width 158 height 27
click at [345, 180] on icon "Editor contextual toolbar" at bounding box center [347, 177] width 9 height 9
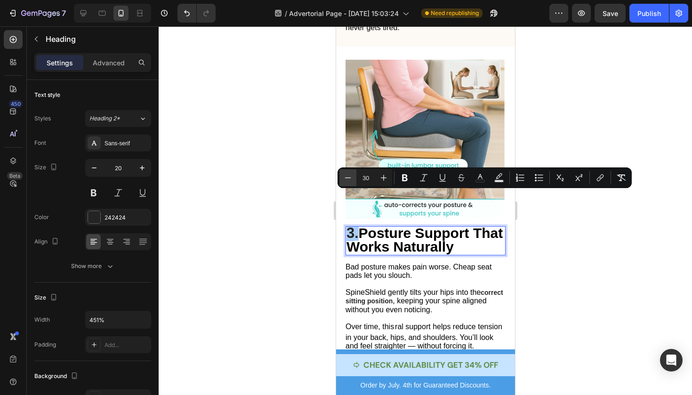
click at [345, 180] on icon "Editor contextual toolbar" at bounding box center [347, 177] width 9 height 9
type input "26"
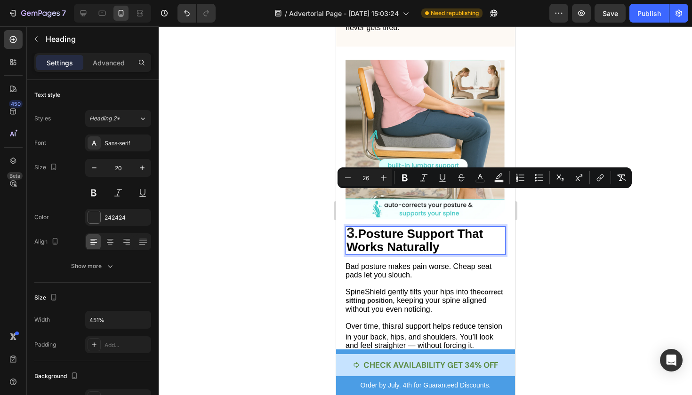
click at [357, 227] on span "." at bounding box center [355, 234] width 3 height 14
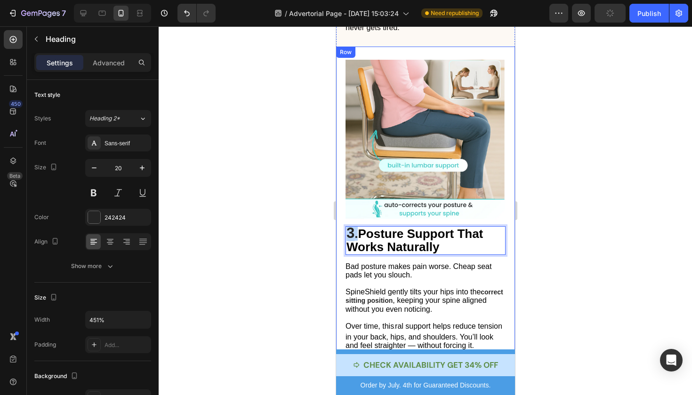
drag, startPoint x: 358, startPoint y: 201, endPoint x: 344, endPoint y: 201, distance: 14.1
click at [344, 201] on div "Image 3 . Posture Support That Works Naturally Heading 14 Bad posture makes pai…" at bounding box center [425, 206] width 179 height 318
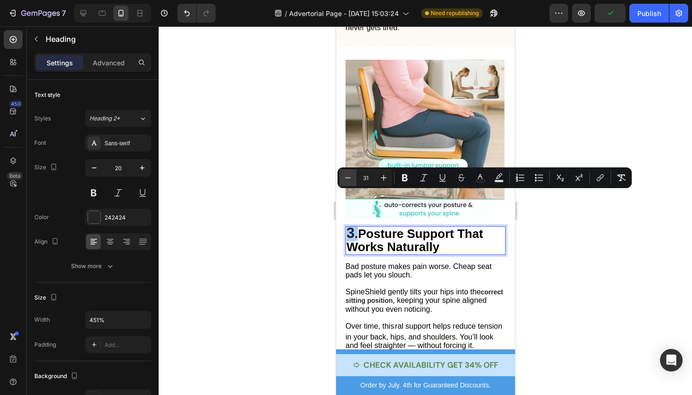
click at [344, 180] on icon "Editor contextual toolbar" at bounding box center [347, 177] width 9 height 9
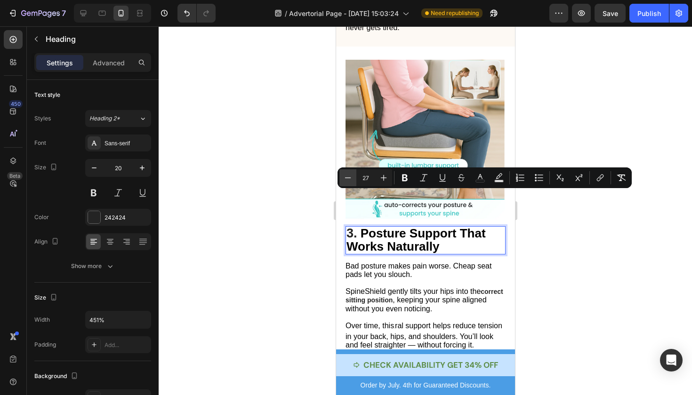
type input "26"
click at [594, 227] on div at bounding box center [425, 210] width 533 height 369
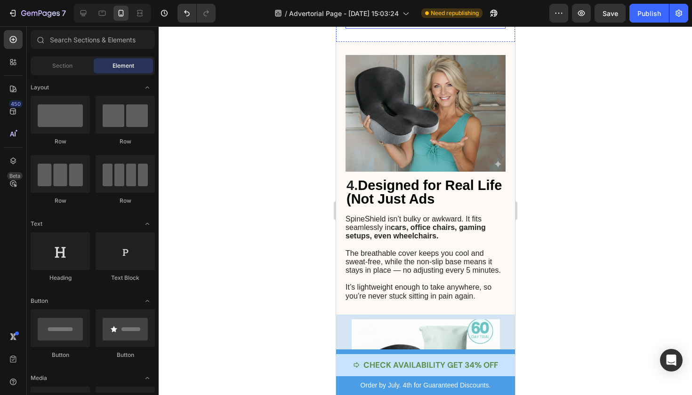
scroll to position [1324, 0]
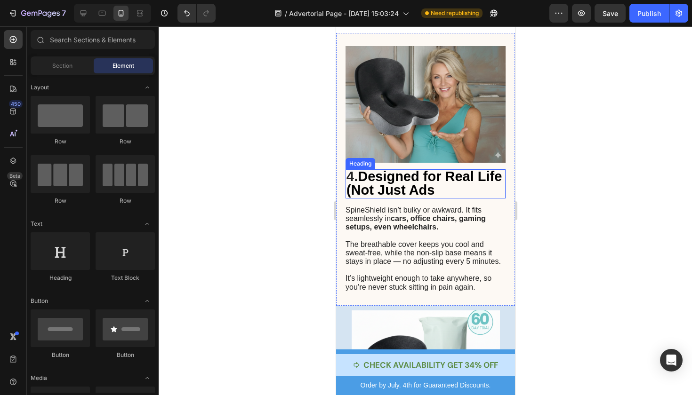
click at [455, 169] on span "Designed for Real Life (Not Just Ads" at bounding box center [423, 183] width 155 height 29
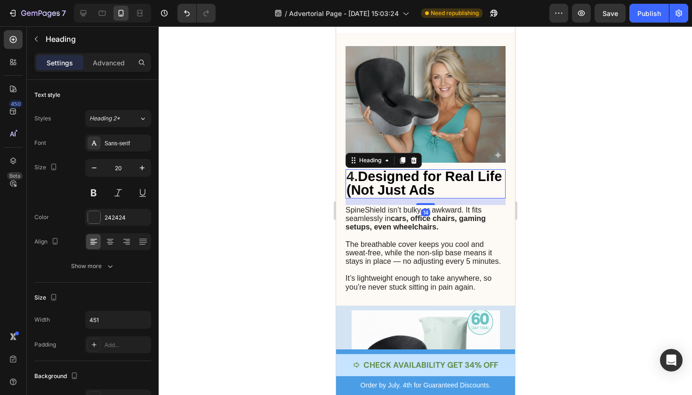
click at [468, 169] on h2 "4. Designed for Real Life (Not Just Ads" at bounding box center [425, 183] width 160 height 29
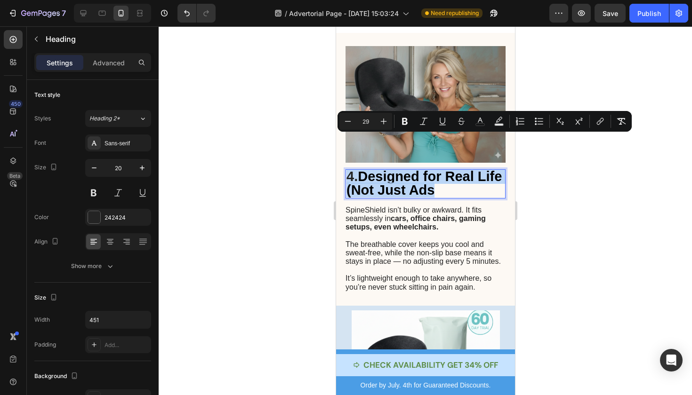
drag, startPoint x: 468, startPoint y: 157, endPoint x: 350, endPoint y: 141, distance: 119.7
click at [349, 170] on p "4. Designed for Real Life (Not Just Ads" at bounding box center [425, 183] width 158 height 27
click at [344, 119] on icon "Editor contextual toolbar" at bounding box center [347, 121] width 9 height 9
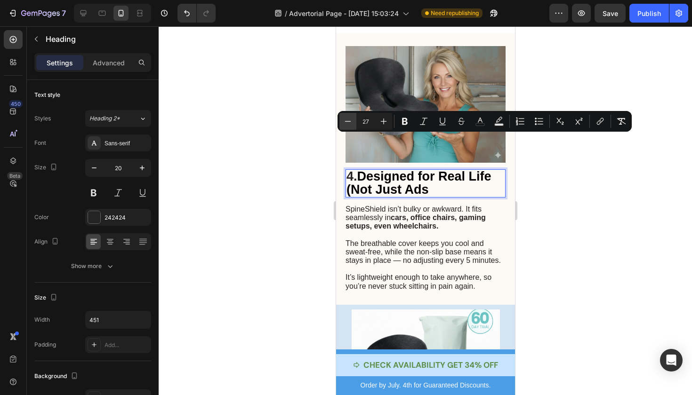
click at [344, 119] on icon "Editor contextual toolbar" at bounding box center [347, 121] width 9 height 9
type input "26"
click at [555, 168] on div at bounding box center [425, 210] width 533 height 369
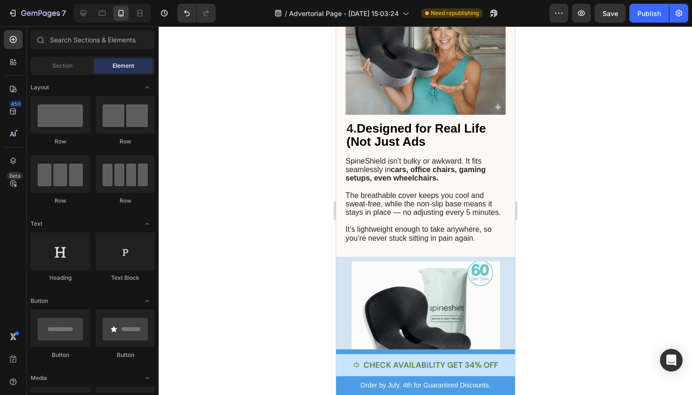
scroll to position [1266, 0]
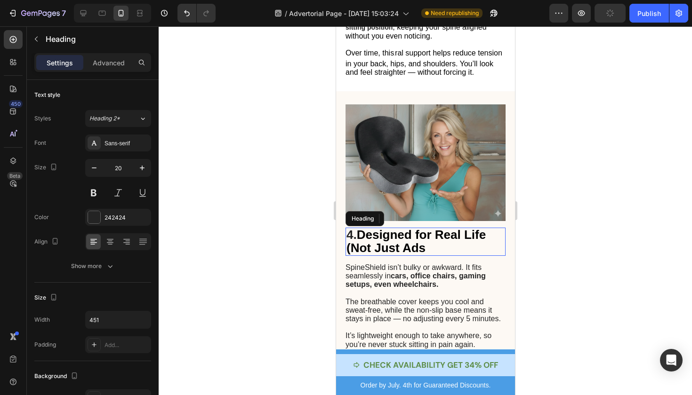
click at [435, 229] on p "⁠⁠⁠⁠⁠⁠⁠ 4. Designed for Real Life (Not Just Ads" at bounding box center [425, 242] width 158 height 26
click at [435, 229] on p "4. Designed for Real Life (Not Just Ads" at bounding box center [425, 242] width 158 height 26
click at [526, 226] on div at bounding box center [425, 210] width 533 height 369
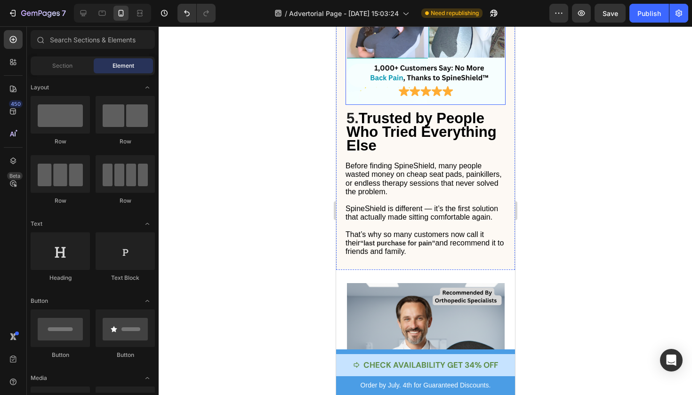
scroll to position [1977, 0]
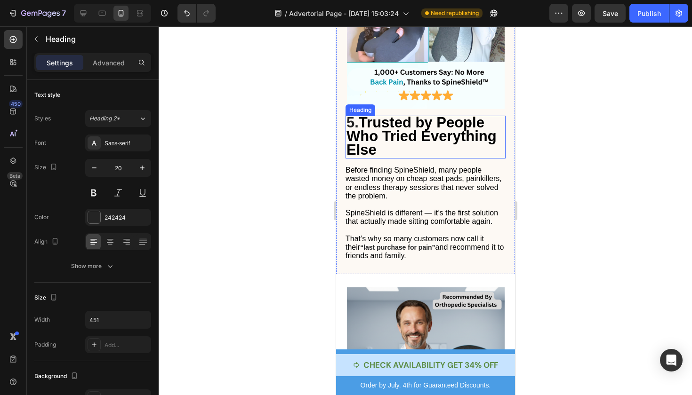
click at [405, 148] on h2 "5. Trusted by People Who Tried Everything Else" at bounding box center [425, 137] width 160 height 43
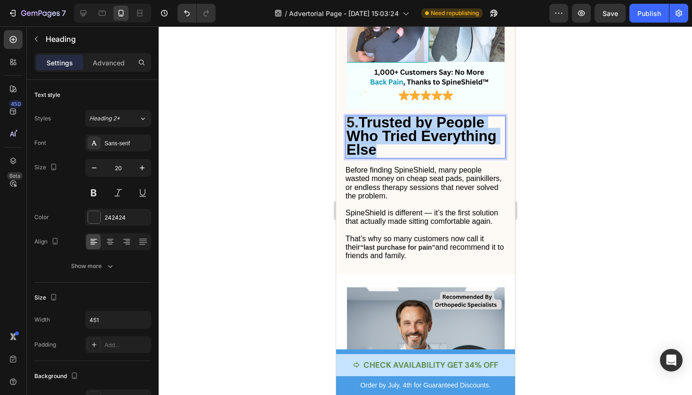
drag, startPoint x: 380, startPoint y: 148, endPoint x: 348, endPoint y: 121, distance: 42.1
click at [348, 121] on p "5. Trusted by People Who Tried Everything Else" at bounding box center [425, 137] width 158 height 41
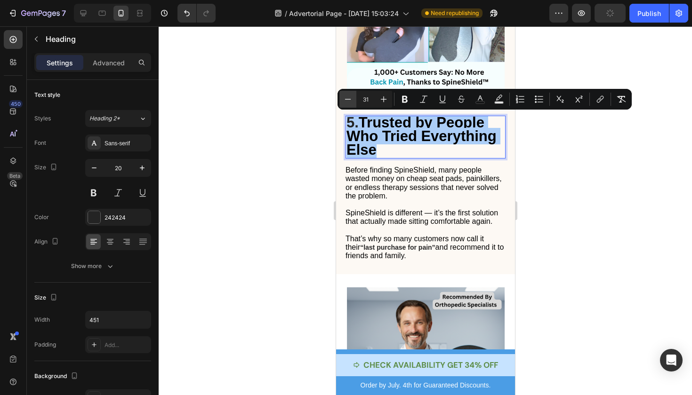
click at [343, 98] on button "Minus" at bounding box center [347, 99] width 17 height 17
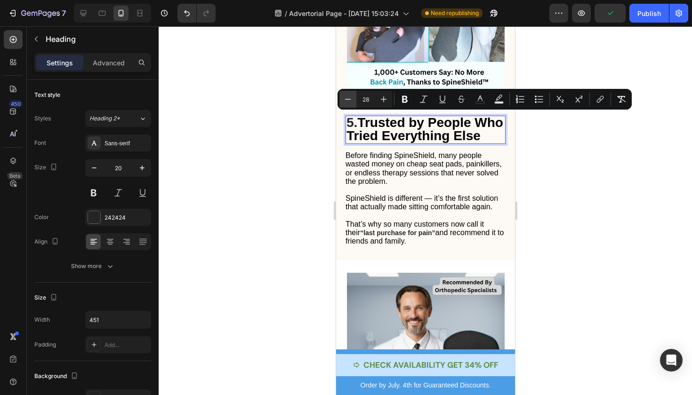
click at [343, 98] on button "Minus" at bounding box center [347, 99] width 17 height 17
type input "27"
click at [561, 189] on div at bounding box center [425, 210] width 533 height 369
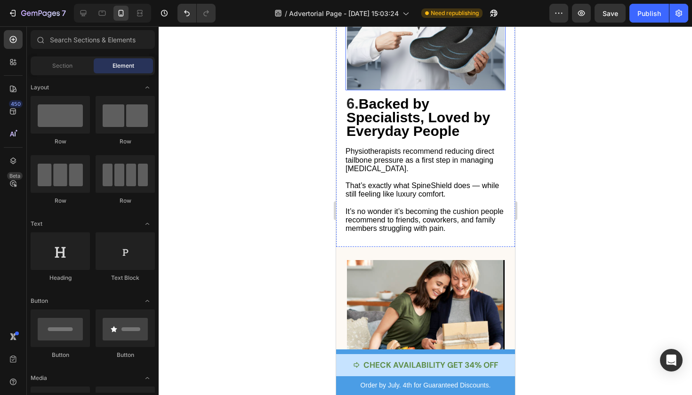
scroll to position [2322, 0]
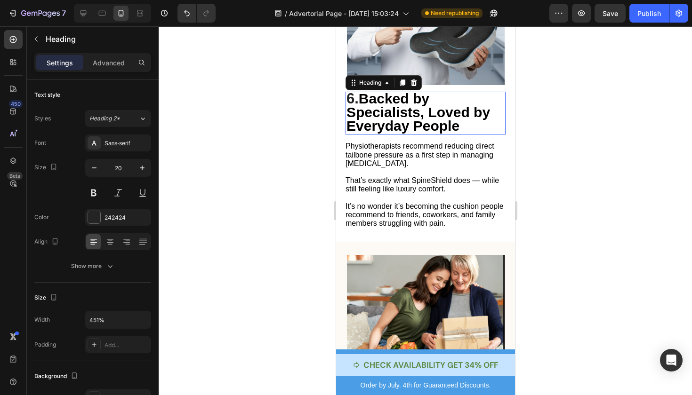
click at [426, 119] on span "Backed by Specialists, Loved by Everyday People" at bounding box center [418, 112] width 144 height 43
click at [459, 125] on p "6. Backed by Specialists, Loved by Everyday People" at bounding box center [425, 113] width 158 height 41
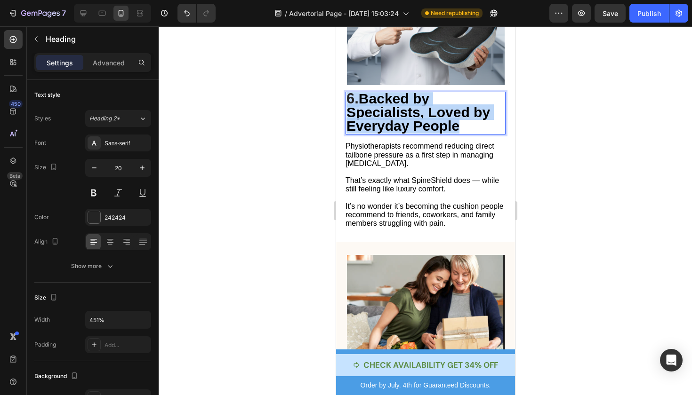
drag, startPoint x: 459, startPoint y: 125, endPoint x: 350, endPoint y: 96, distance: 113.4
click at [350, 96] on p "6. Backed by Specialists, Loved by Everyday People" at bounding box center [425, 113] width 158 height 41
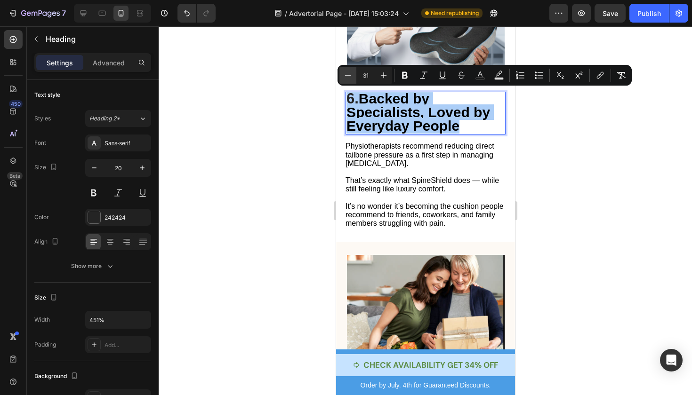
click at [345, 76] on icon "Editor contextual toolbar" at bounding box center [347, 75] width 9 height 9
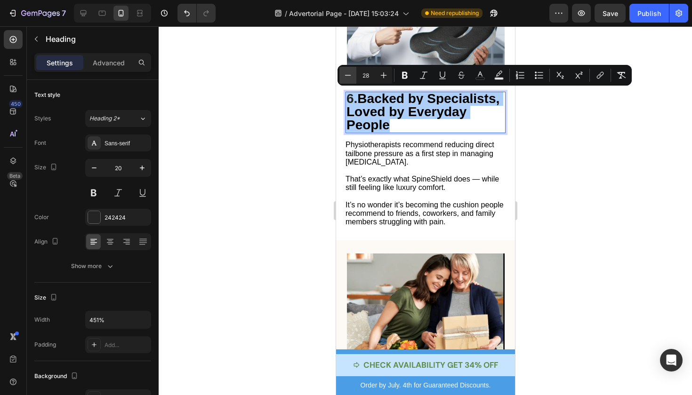
click at [345, 76] on icon "Editor contextual toolbar" at bounding box center [347, 75] width 9 height 9
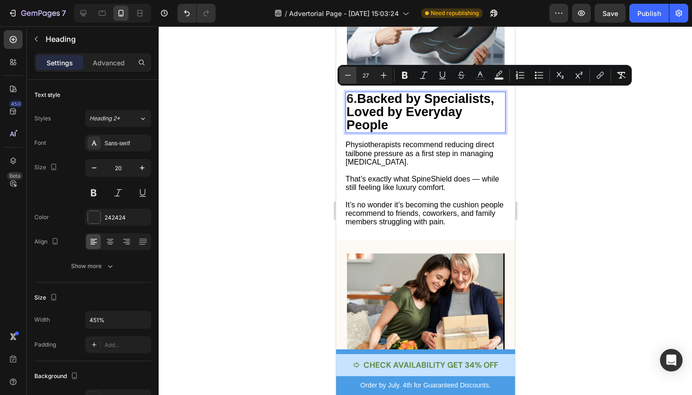
click at [345, 76] on icon "Editor contextual toolbar" at bounding box center [347, 75] width 9 height 9
type input "26"
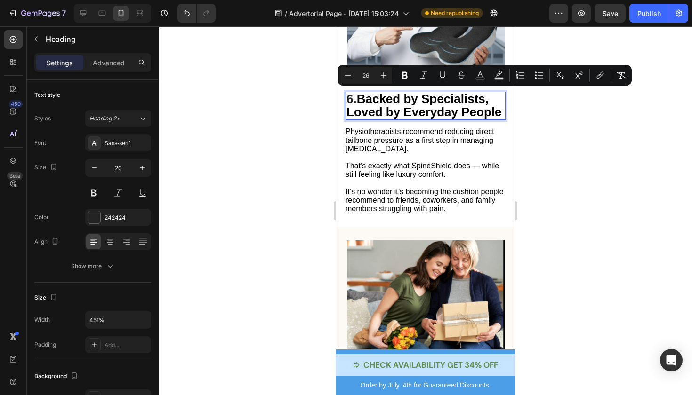
click at [674, 199] on div at bounding box center [425, 210] width 533 height 369
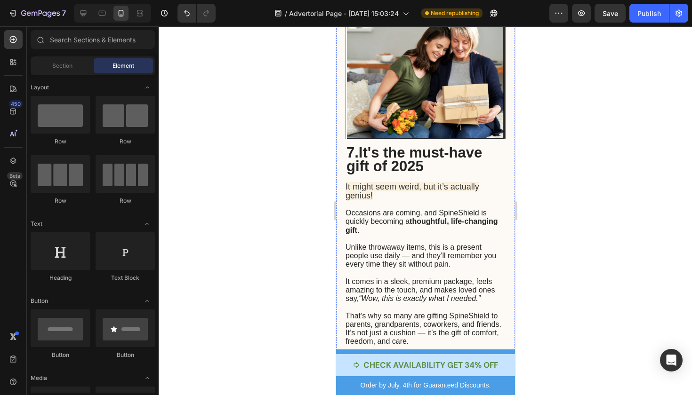
scroll to position [2595, 0]
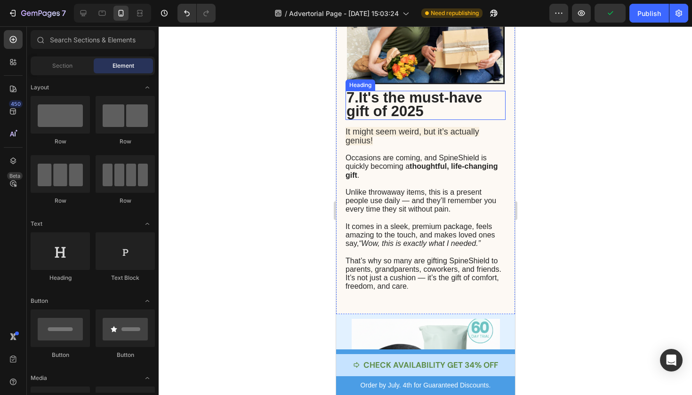
click at [441, 112] on h2 "7. It's the must-have gift of 2025" at bounding box center [425, 105] width 160 height 29
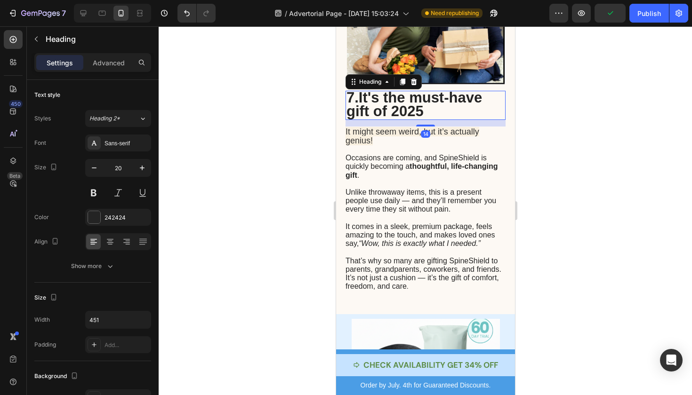
click at [441, 112] on h2 "7. It's the must-have gift of 2025" at bounding box center [425, 105] width 160 height 29
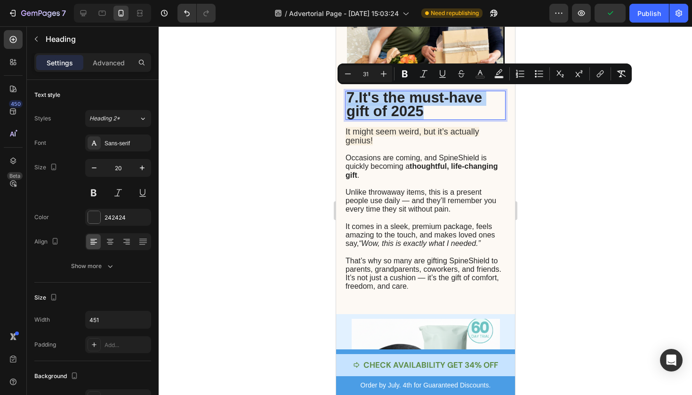
drag, startPoint x: 441, startPoint y: 112, endPoint x: 369, endPoint y: 100, distance: 72.9
click at [369, 100] on p "7. It's the must-have gift of 2025" at bounding box center [425, 105] width 158 height 27
click at [347, 75] on icon "Editor contextual toolbar" at bounding box center [347, 73] width 9 height 9
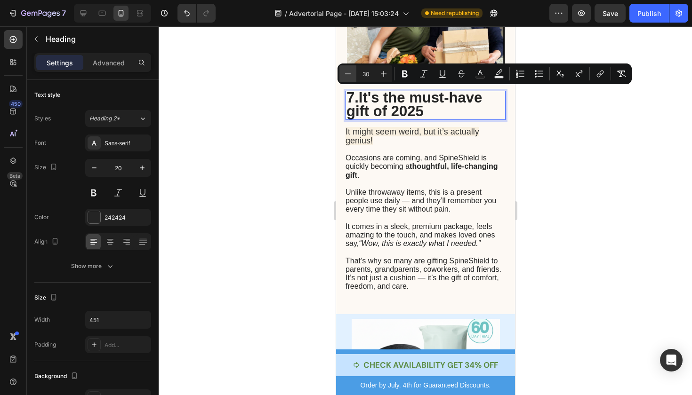
click at [347, 75] on icon "Editor contextual toolbar" at bounding box center [347, 73] width 9 height 9
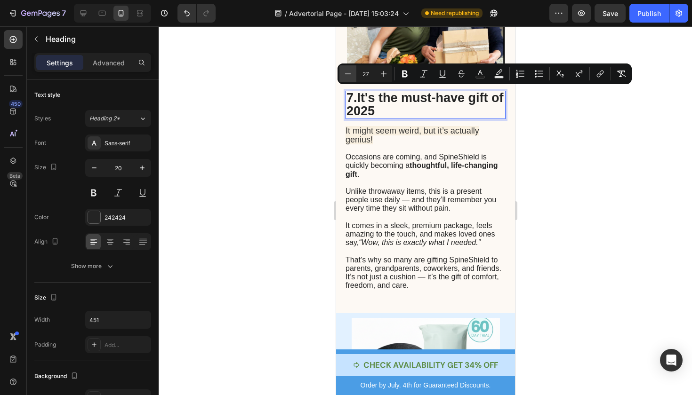
click at [347, 75] on icon "Editor contextual toolbar" at bounding box center [347, 73] width 9 height 9
type input "26"
click at [585, 172] on div at bounding box center [425, 210] width 533 height 369
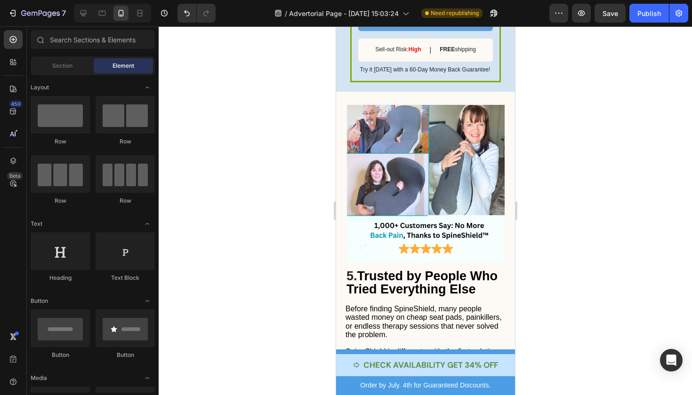
scroll to position [1575, 0]
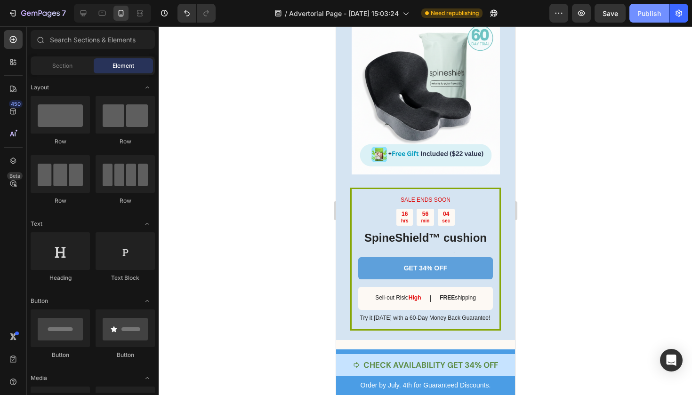
click at [642, 19] on button "Publish" at bounding box center [649, 13] width 40 height 19
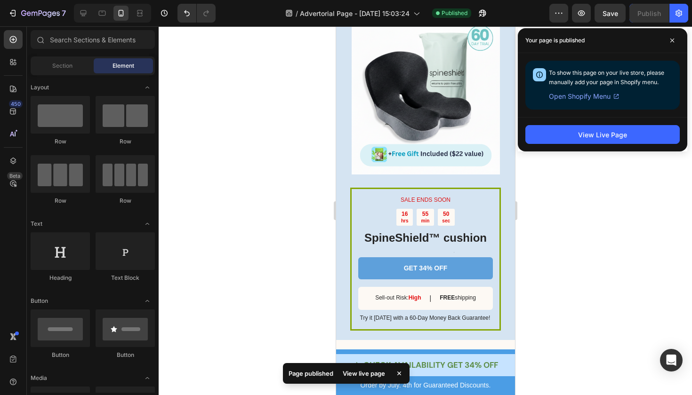
click at [404, 385] on div "Page published View live page" at bounding box center [346, 375] width 127 height 24
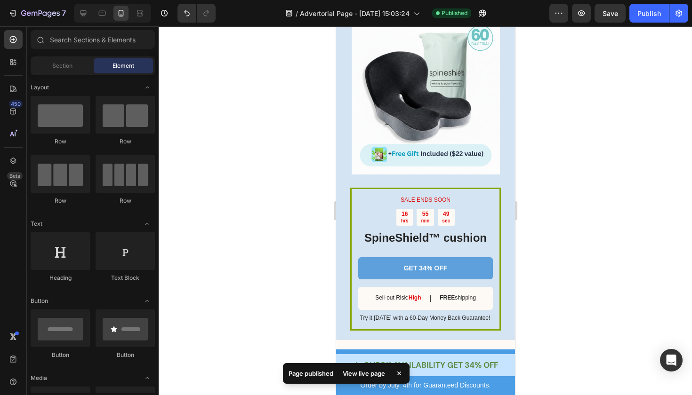
click at [397, 386] on div "Page published View live page" at bounding box center [346, 375] width 127 height 24
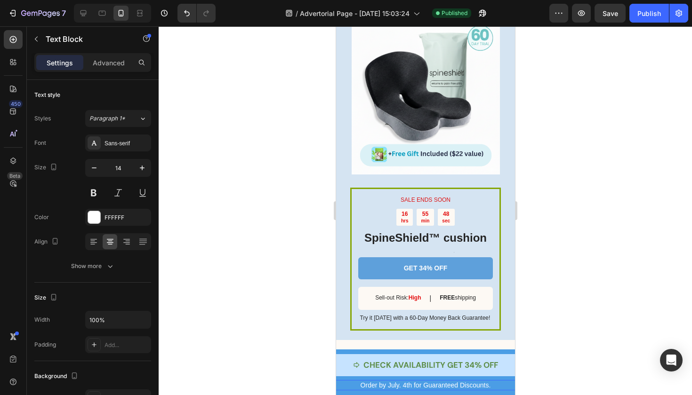
click at [438, 386] on p "Order by July. 4th for Guaranteed Discounts." at bounding box center [425, 385] width 1768 height 8
click at [397, 385] on p "Order by July. 4th for Guaranteed Discounts." at bounding box center [425, 385] width 1768 height 8
click at [410, 385] on p "Order by July. 4th for Guaranteed Discounts." at bounding box center [425, 385] width 1768 height 8
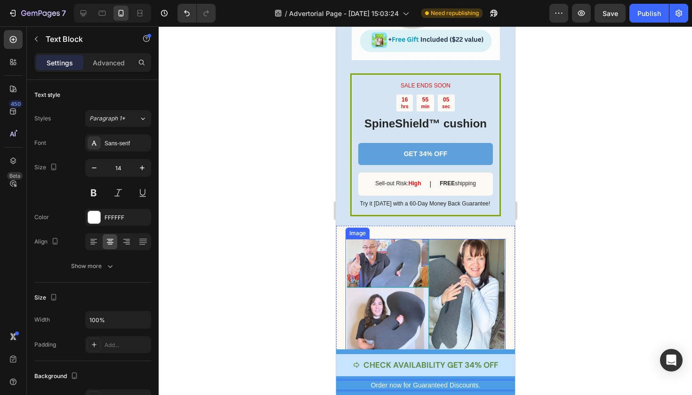
scroll to position [1676, 0]
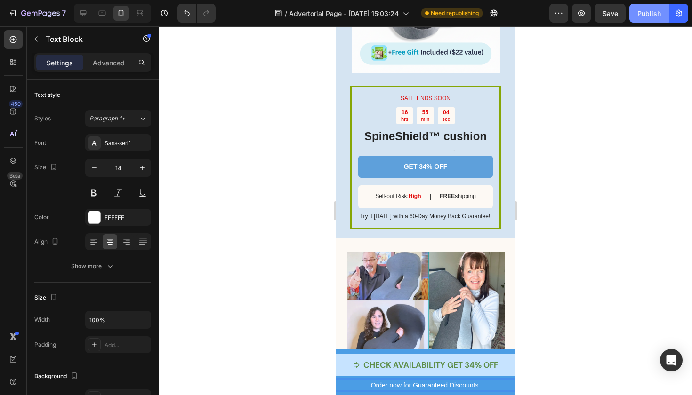
click at [653, 16] on div "Publish" at bounding box center [649, 13] width 24 height 10
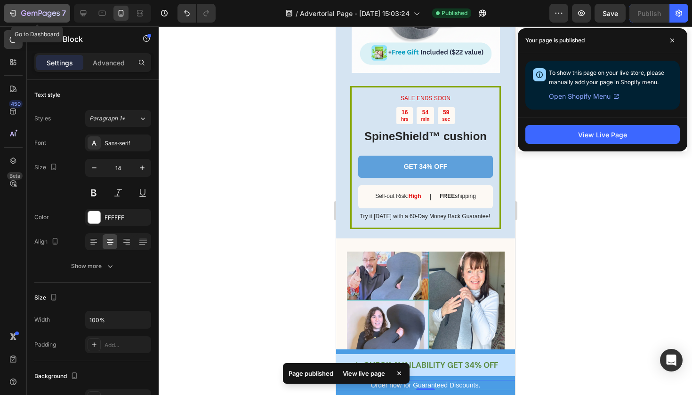
click at [10, 9] on icon "button" at bounding box center [12, 12] width 9 height 9
